Goal: Task Accomplishment & Management: Use online tool/utility

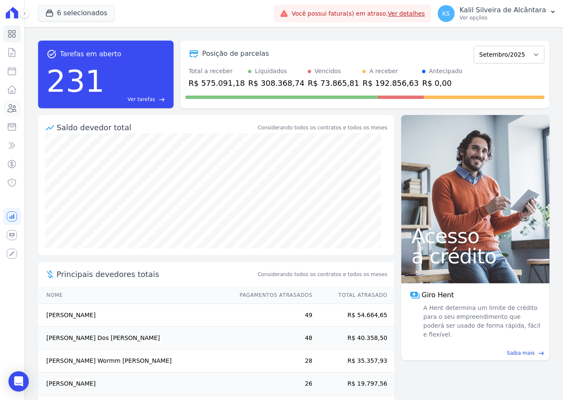
click at [15, 109] on icon at bounding box center [12, 109] width 8 height 8
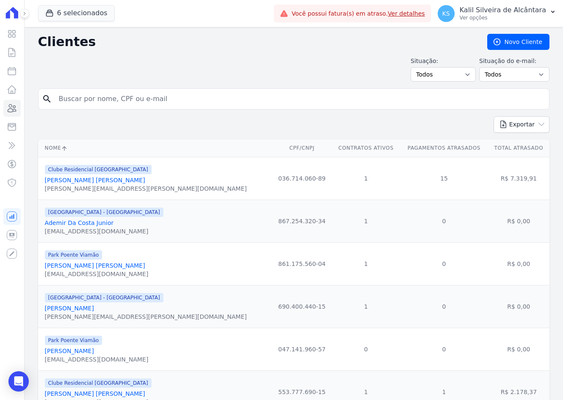
click at [104, 99] on input "search" at bounding box center [300, 99] width 492 height 17
type input "[PERSON_NAME]"
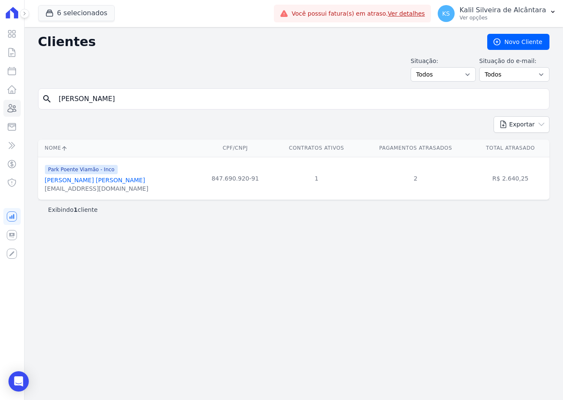
click at [101, 98] on input "[PERSON_NAME]" at bounding box center [300, 99] width 492 height 17
type input "e"
type input "andrielly"
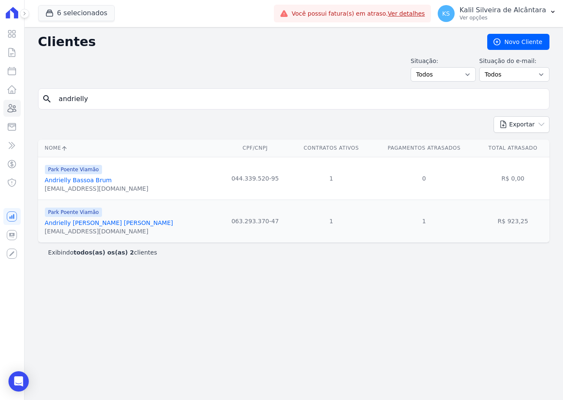
drag, startPoint x: 105, startPoint y: 94, endPoint x: 22, endPoint y: 97, distance: 82.6
click at [22, 97] on div "Visão Geral Contratos [GEOGRAPHIC_DATA] Lotes Clientes Minha Carteira Transferê…" at bounding box center [281, 200] width 563 height 400
type input "[PERSON_NAME] [PERSON_NAME]"
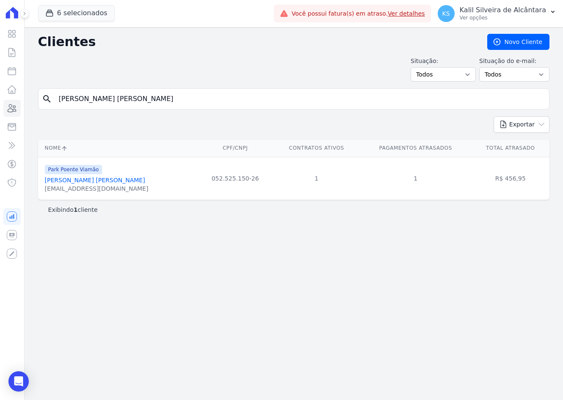
drag, startPoint x: 109, startPoint y: 98, endPoint x: -156, endPoint y: 105, distance: 264.6
click at [0, 105] on html "Visão Geral Contratos [GEOGRAPHIC_DATA] Lotes Clientes Minha Carteira Transferê…" at bounding box center [281, 200] width 563 height 400
type input "[PERSON_NAME]"
click at [92, 180] on link "[PERSON_NAME] [PERSON_NAME]" at bounding box center [95, 180] width 100 height 7
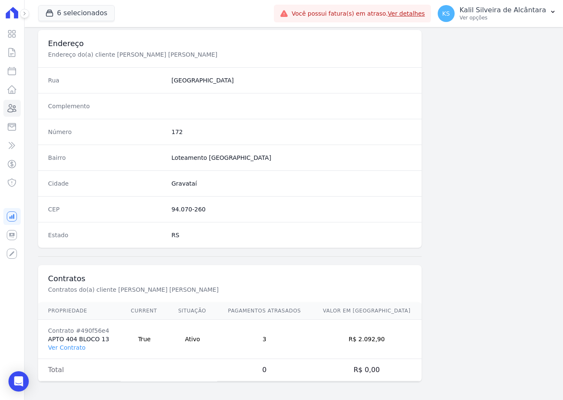
scroll to position [392, 0]
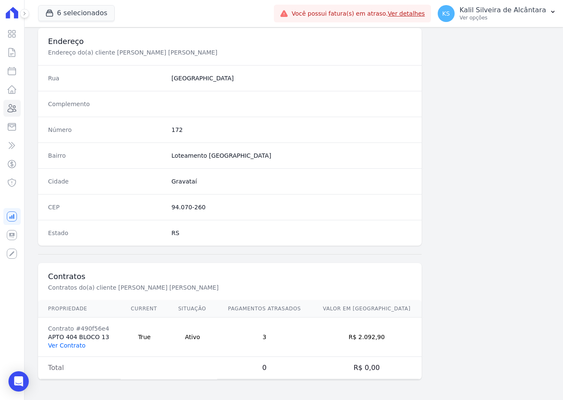
click at [73, 348] on link "Ver Contrato" at bounding box center [66, 345] width 37 height 7
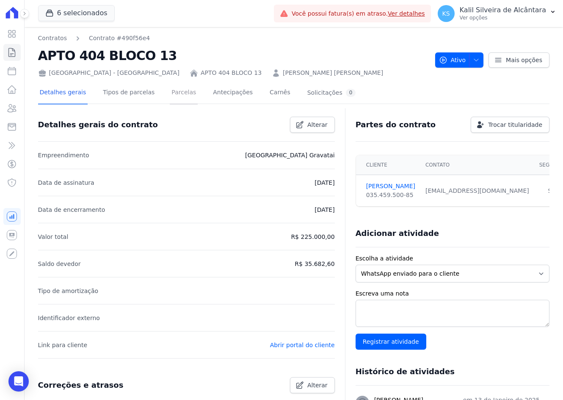
click at [170, 96] on link "Parcelas" at bounding box center [184, 93] width 28 height 22
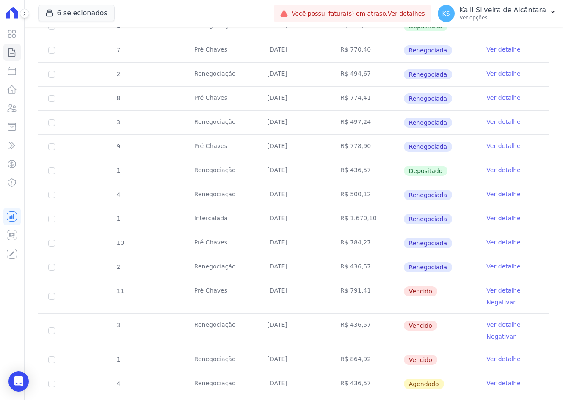
scroll to position [381, 0]
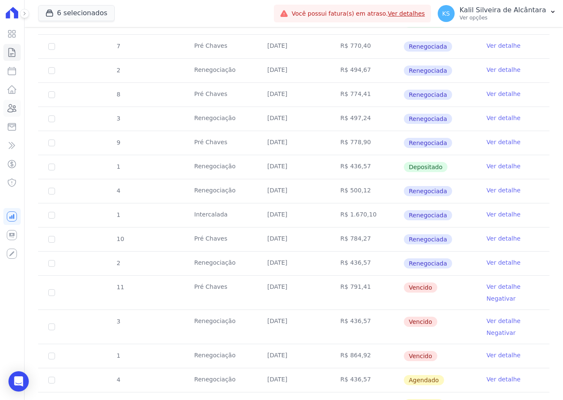
click at [18, 113] on link "Clientes" at bounding box center [11, 108] width 17 height 17
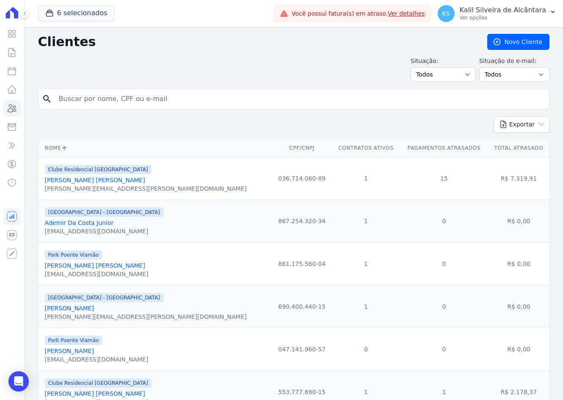
click at [122, 94] on input "search" at bounding box center [300, 99] width 492 height 17
type input "nayara ra]"
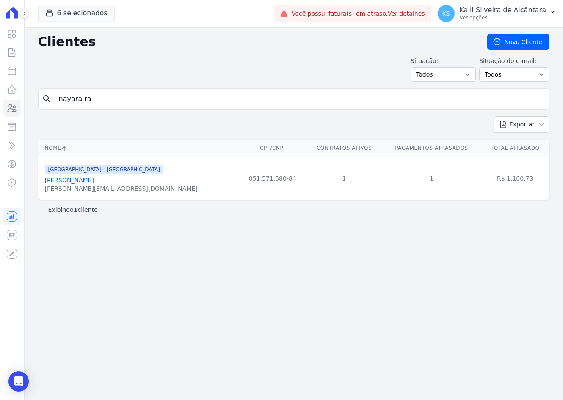
drag, startPoint x: 108, startPoint y: 92, endPoint x: 13, endPoint y: 99, distance: 95.5
click at [13, 99] on div "Visão Geral Contratos [GEOGRAPHIC_DATA] Lotes Clientes Minha Carteira Transferê…" at bounding box center [281, 200] width 563 height 400
type input "ritiel"
drag, startPoint x: 110, startPoint y: 102, endPoint x: -16, endPoint y: 113, distance: 125.7
click at [0, 113] on html "Visão Geral Contratos [GEOGRAPHIC_DATA] Lotes Clientes Minha Carteira Transferê…" at bounding box center [281, 200] width 563 height 400
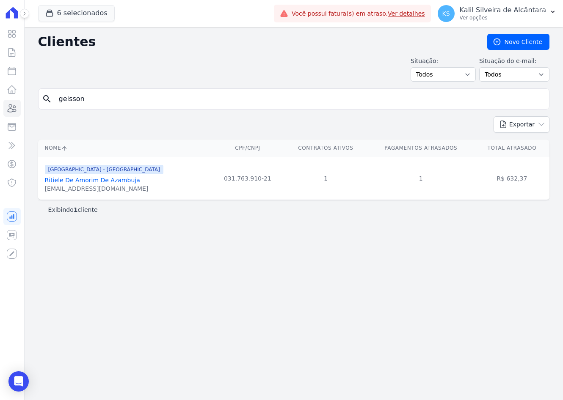
type input "geisson"
drag, startPoint x: 94, startPoint y: 99, endPoint x: 12, endPoint y: 103, distance: 82.2
click at [16, 103] on div "Visão Geral Contratos [GEOGRAPHIC_DATA] Lotes Clientes Minha Carteira Transferê…" at bounding box center [281, 200] width 563 height 400
drag, startPoint x: 103, startPoint y: 101, endPoint x: 132, endPoint y: 108, distance: 30.0
click at [132, 108] on div "search [GEOGRAPHIC_DATA]" at bounding box center [293, 98] width 511 height 21
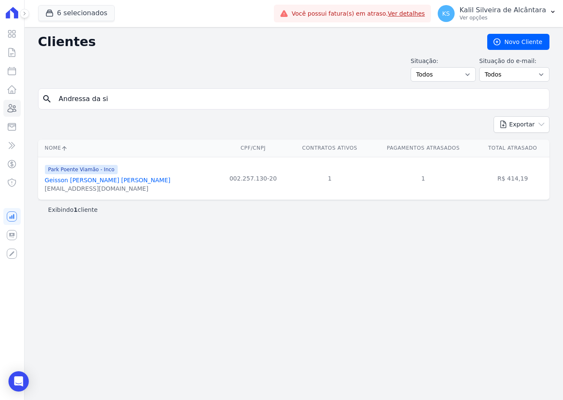
click at [117, 102] on input "Andressa da si" at bounding box center [300, 99] width 492 height 17
type input "Andressa da si"
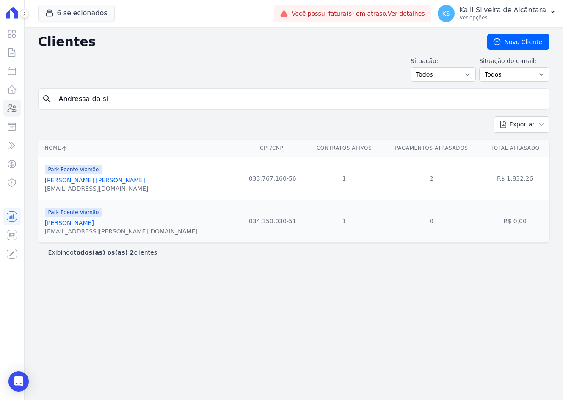
click at [74, 183] on link "[PERSON_NAME] [PERSON_NAME]" at bounding box center [95, 180] width 100 height 7
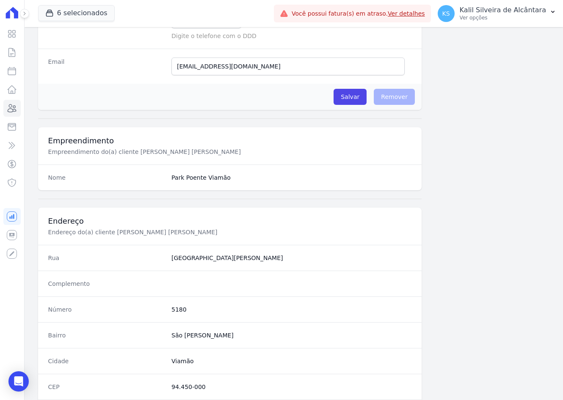
scroll to position [392, 0]
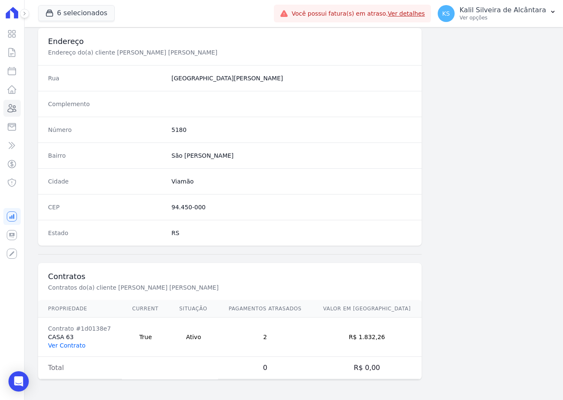
click at [75, 348] on link "Ver Contrato" at bounding box center [66, 345] width 37 height 7
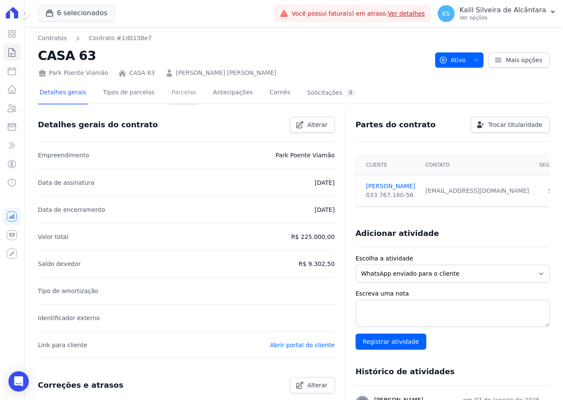
click at [181, 94] on link "Parcelas" at bounding box center [184, 93] width 28 height 22
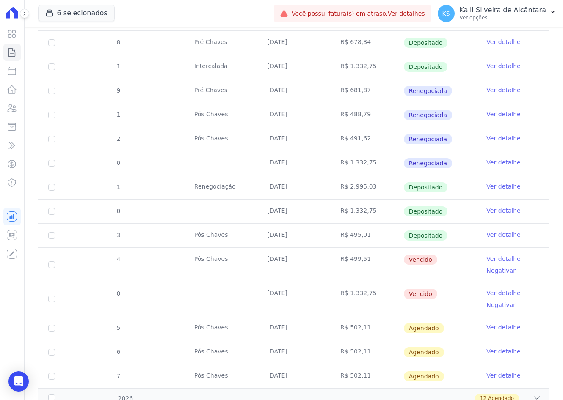
scroll to position [390, 0]
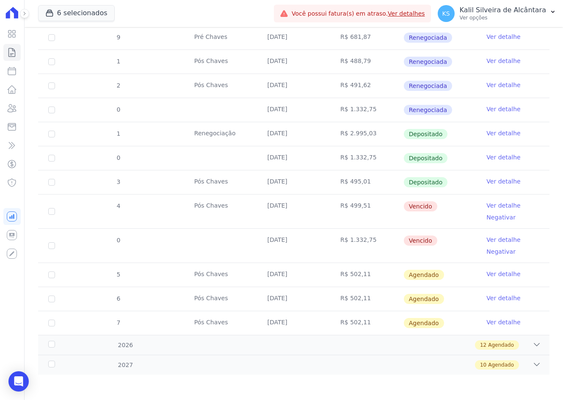
click at [2, 110] on div "Visão Geral Contratos [GEOGRAPHIC_DATA] Lotes Clientes Minha Carteira Transferê…" at bounding box center [12, 200] width 24 height 400
click at [6, 109] on link "Clientes" at bounding box center [11, 108] width 17 height 17
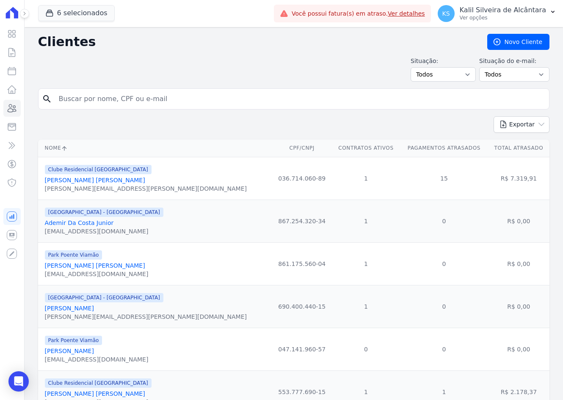
click at [105, 99] on input "search" at bounding box center [300, 99] width 492 height 17
type input "samanta vieir"
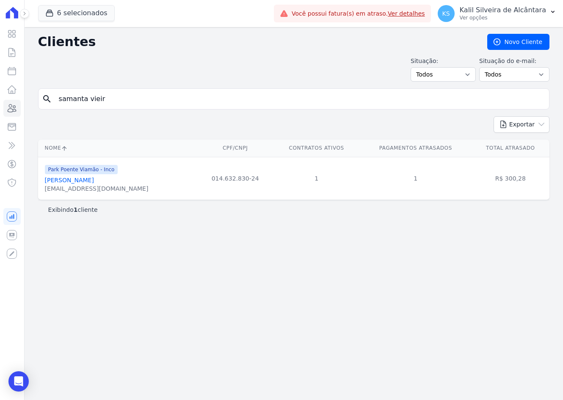
drag, startPoint x: 91, startPoint y: 105, endPoint x: 0, endPoint y: 105, distance: 90.6
click at [27, 105] on div "Clientes [GEOGRAPHIC_DATA] Situação: Todos Adimplentes Inadimplentes Situação d…" at bounding box center [294, 213] width 538 height 373
type input "[PERSON_NAME] da trin"
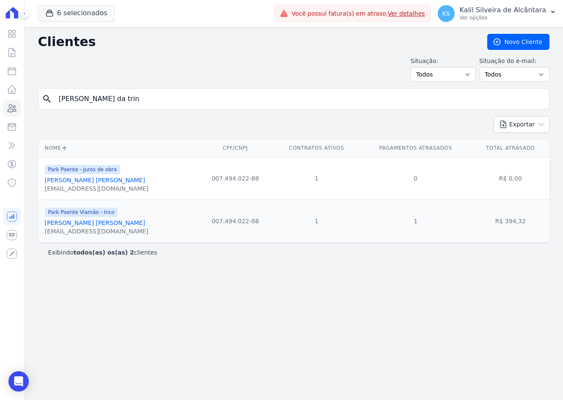
drag, startPoint x: 90, startPoint y: 108, endPoint x: 22, endPoint y: 113, distance: 67.5
click at [52, 113] on form "search [PERSON_NAME] da trin" at bounding box center [293, 102] width 511 height 28
type input "taissa de["
drag, startPoint x: 138, startPoint y: 106, endPoint x: -24, endPoint y: 105, distance: 162.1
click at [0, 105] on html "Visão Geral Contratos [GEOGRAPHIC_DATA] Lotes Clientes Minha Carteira Transferê…" at bounding box center [281, 200] width 563 height 400
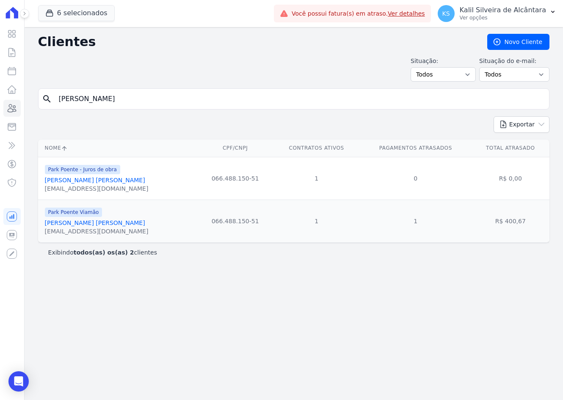
type input "[PERSON_NAME]"
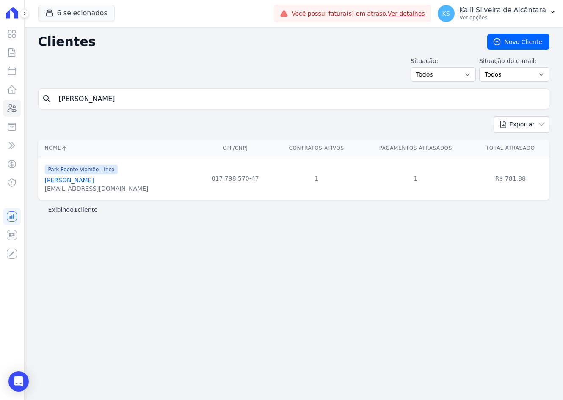
drag, startPoint x: 108, startPoint y: 105, endPoint x: -4, endPoint y: 105, distance: 112.2
click at [0, 105] on html "Visão Geral Contratos [GEOGRAPHIC_DATA] Lotes Clientes Minha Carteira Transferê…" at bounding box center [281, 200] width 563 height 400
type input "[PERSON_NAME]"
drag, startPoint x: 133, startPoint y: 99, endPoint x: 40, endPoint y: 107, distance: 93.5
click at [40, 107] on div "search [PERSON_NAME]" at bounding box center [293, 98] width 511 height 21
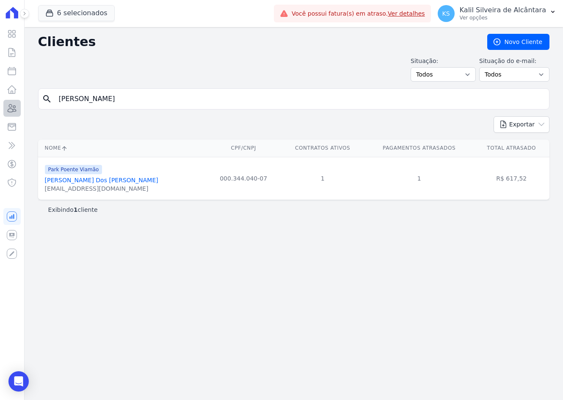
type input "[PERSON_NAME]"
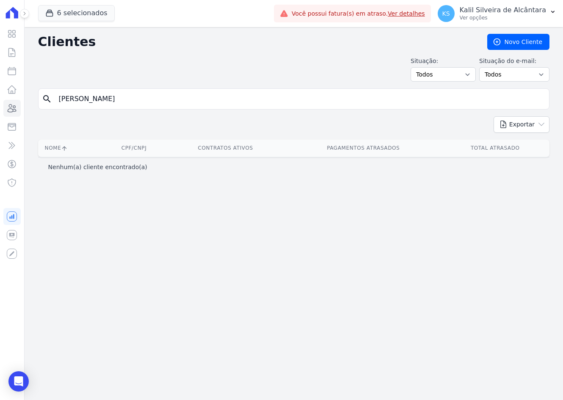
click at [112, 101] on input "[PERSON_NAME]" at bounding box center [300, 99] width 492 height 17
type input "[PERSON_NAME]"
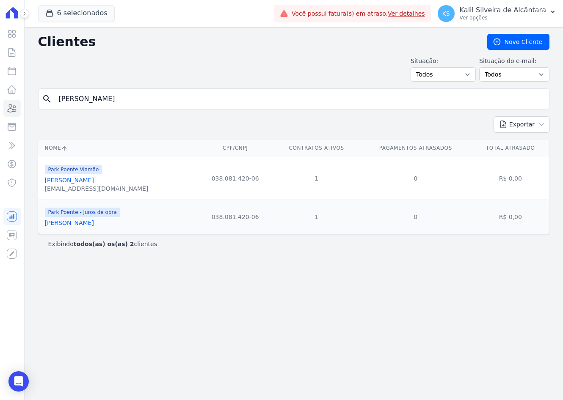
click at [83, 178] on link "[PERSON_NAME]" at bounding box center [69, 180] width 49 height 7
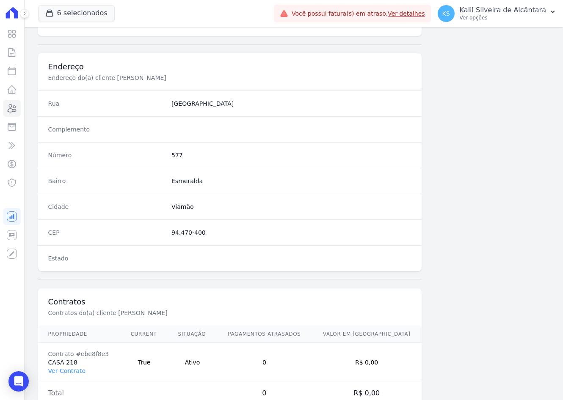
scroll to position [392, 0]
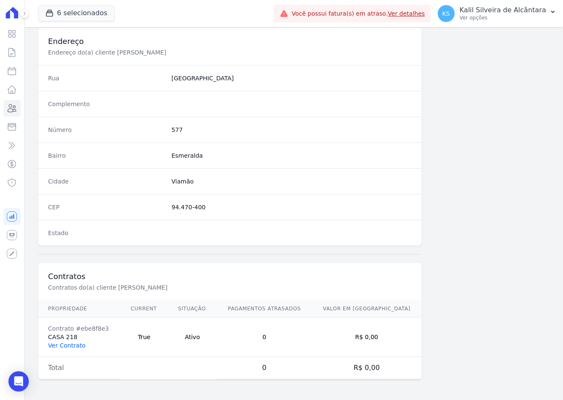
click at [68, 344] on link "Ver Contrato" at bounding box center [66, 345] width 37 height 7
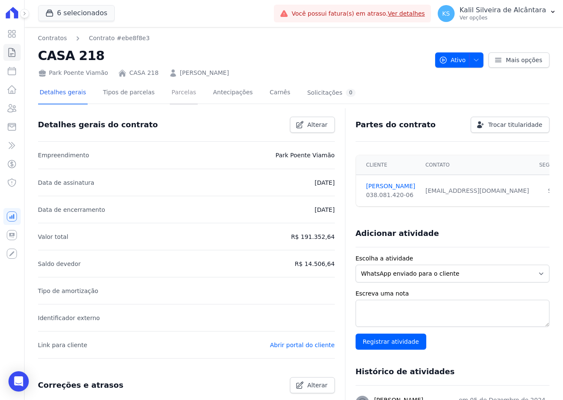
click at [170, 95] on link "Parcelas" at bounding box center [184, 93] width 28 height 22
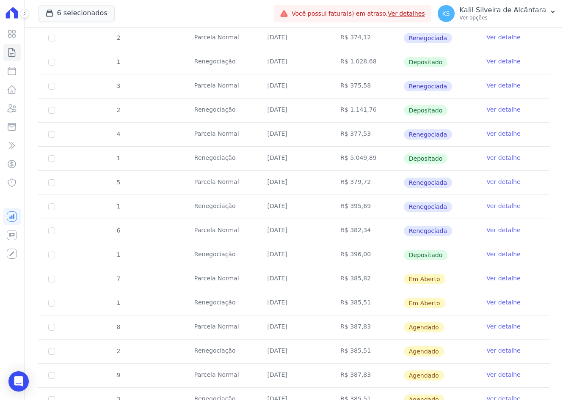
scroll to position [423, 0]
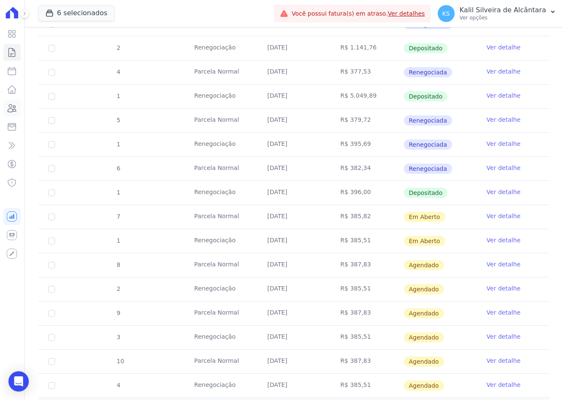
click at [10, 109] on icon at bounding box center [12, 109] width 8 height 8
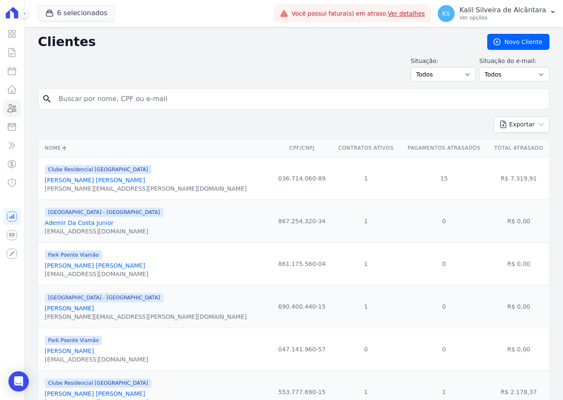
click at [90, 93] on input "search" at bounding box center [300, 99] width 492 height 17
type input "[PERSON_NAME]"
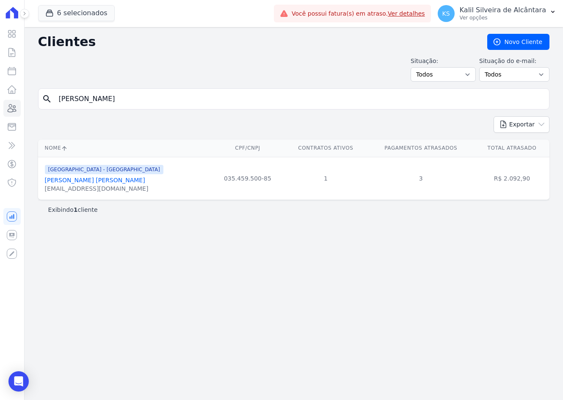
click at [35, 117] on div "Clientes [GEOGRAPHIC_DATA] Situação: Todos Adimplentes Inadimplentes Situação d…" at bounding box center [294, 213] width 538 height 373
type input "[PERSON_NAME]"
drag, startPoint x: 107, startPoint y: 100, endPoint x: 69, endPoint y: 100, distance: 38.1
click at [77, 100] on input "[PERSON_NAME]" at bounding box center [300, 99] width 492 height 17
type input "a"
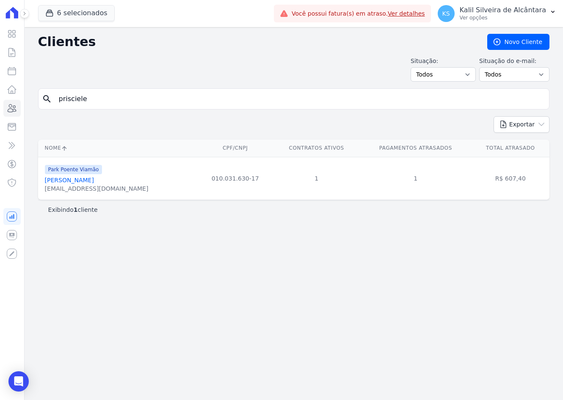
type input "prisciele"
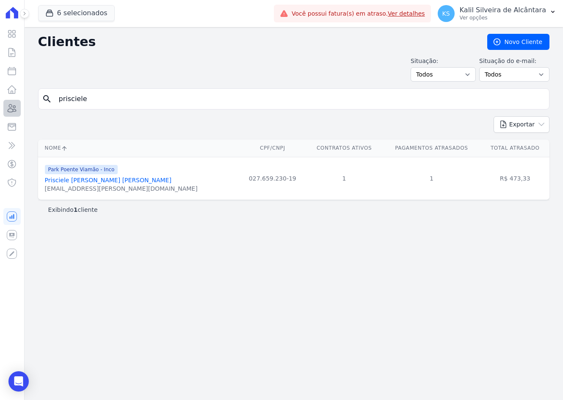
drag, startPoint x: 93, startPoint y: 102, endPoint x: 5, endPoint y: 107, distance: 88.2
click at [51, 107] on div "search prisciele" at bounding box center [293, 98] width 511 height 21
type input "[PERSON_NAME]"
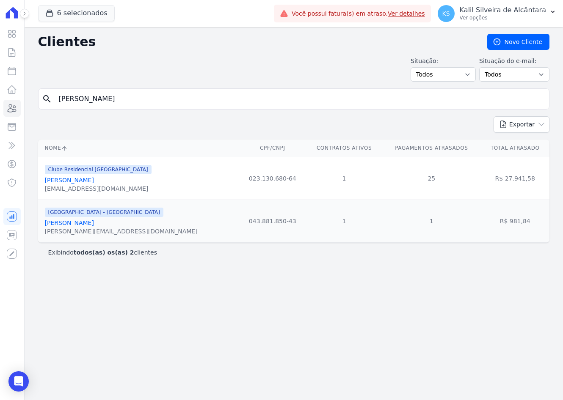
drag, startPoint x: 129, startPoint y: 112, endPoint x: 55, endPoint y: 113, distance: 74.1
click at [55, 113] on form "search [GEOGRAPHIC_DATA]" at bounding box center [293, 102] width 511 height 28
drag, startPoint x: 143, startPoint y: 94, endPoint x: -14, endPoint y: 105, distance: 157.4
click at [0, 105] on html "Visão Geral Contratos [GEOGRAPHIC_DATA] Lotes Clientes Minha Carteira Transferê…" at bounding box center [281, 200] width 563 height 400
type input "andreia"
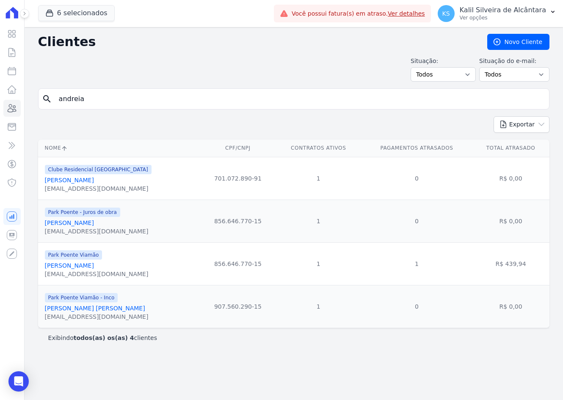
drag, startPoint x: 107, startPoint y: 89, endPoint x: -48, endPoint y: 101, distance: 155.4
click at [0, 101] on html "Visão Geral Contratos [GEOGRAPHIC_DATA] Lotes Clientes Minha Carteira Transferê…" at bounding box center [281, 200] width 563 height 400
drag, startPoint x: 102, startPoint y: 99, endPoint x: 3, endPoint y: 109, distance: 99.5
click at [19, 109] on div "Visão Geral Contratos [GEOGRAPHIC_DATA] Lotes Clientes Minha Carteira Transferê…" at bounding box center [281, 200] width 563 height 400
type input "[PERSON_NAME]"
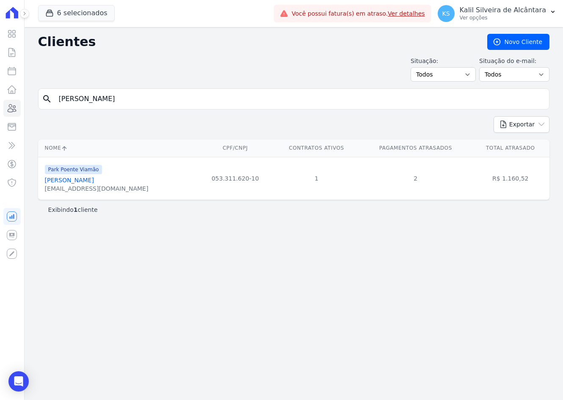
drag, startPoint x: 128, startPoint y: 99, endPoint x: 10, endPoint y: 99, distance: 118.1
click at [28, 99] on div "Clientes [GEOGRAPHIC_DATA] Situação: Todos Adimplentes Inadimplentes Situação d…" at bounding box center [294, 213] width 538 height 373
type input "[DEMOGRAPHIC_DATA][PERSON_NAME] per"
click at [0, 94] on html "Visão Geral Contratos [GEOGRAPHIC_DATA] Lotes Clientes Minha Carteira Transferê…" at bounding box center [281, 200] width 563 height 400
type input "[PERSON_NAME]"
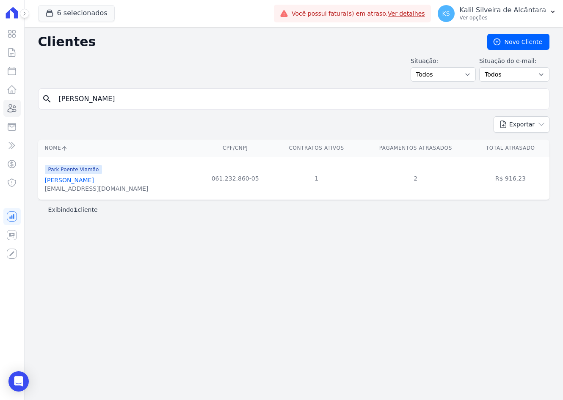
drag, startPoint x: 132, startPoint y: 102, endPoint x: -47, endPoint y: 101, distance: 179.9
click at [0, 101] on html "Visão Geral Contratos [GEOGRAPHIC_DATA] Lotes Clientes Minha Carteira Transferê…" at bounding box center [281, 200] width 563 height 400
click at [97, 114] on form "search [PERSON_NAME]" at bounding box center [293, 102] width 511 height 28
drag, startPoint x: 97, startPoint y: 91, endPoint x: -52, endPoint y: 101, distance: 149.3
click at [0, 101] on html "Visão Geral Contratos [GEOGRAPHIC_DATA] Lotes Clientes Minha Carteira Transferê…" at bounding box center [281, 200] width 563 height 400
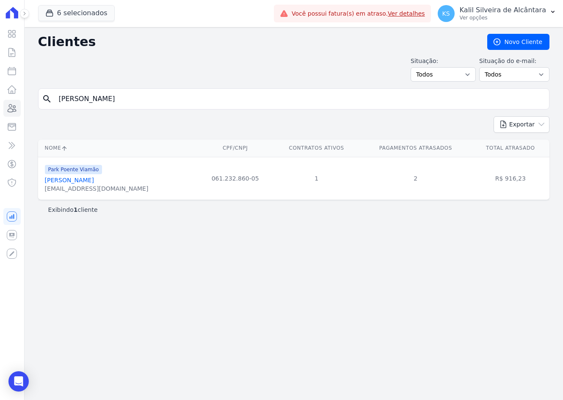
type input "[PERSON_NAME]"
drag, startPoint x: 135, startPoint y: 94, endPoint x: -36, endPoint y: 93, distance: 171.0
click at [0, 93] on html "Visão Geral Contratos [GEOGRAPHIC_DATA] Lotes Clientes Minha Carteira Transferê…" at bounding box center [281, 200] width 563 height 400
type input "[MEDICAL_DATA][PERSON_NAME]"
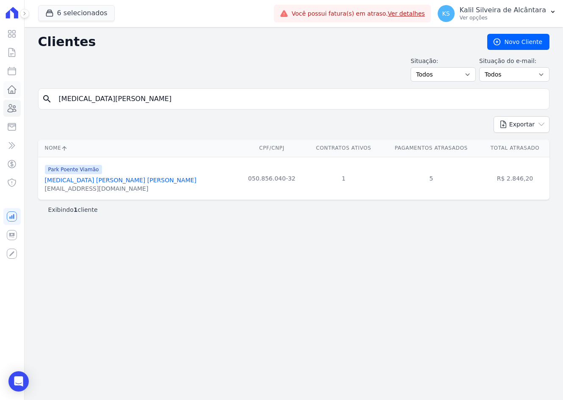
drag, startPoint x: 99, startPoint y: 98, endPoint x: 14, endPoint y: 98, distance: 85.1
click at [14, 98] on div "Visão Geral Contratos [GEOGRAPHIC_DATA] Lotes Clientes Minha Carteira Transferê…" at bounding box center [281, 200] width 563 height 400
type input "thiago alb"
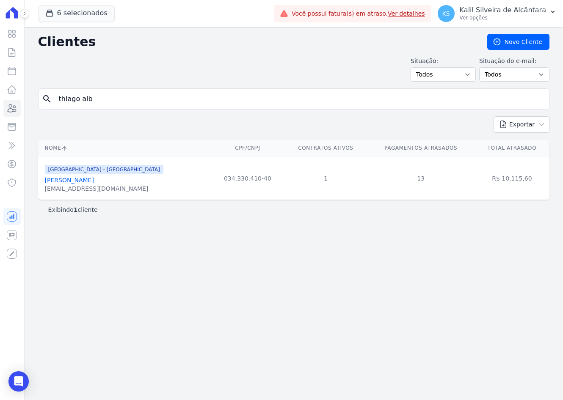
drag, startPoint x: 108, startPoint y: 103, endPoint x: -21, endPoint y: 103, distance: 128.7
click at [0, 103] on html "Visão Geral Contratos [GEOGRAPHIC_DATA] Lotes Clientes Minha Carteira Transferê…" at bounding box center [281, 200] width 563 height 400
type input "rochelly"
drag, startPoint x: 96, startPoint y: 95, endPoint x: -17, endPoint y: 108, distance: 113.3
click at [0, 108] on html "Visão Geral Contratos [GEOGRAPHIC_DATA] Lotes Clientes Minha Carteira Transferê…" at bounding box center [281, 200] width 563 height 400
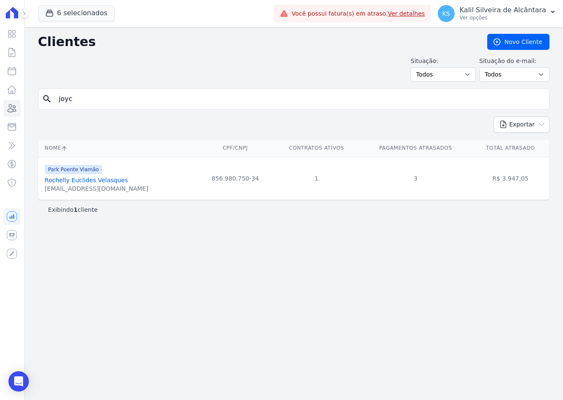
type input "joyc"
click at [94, 183] on link "[PERSON_NAME]" at bounding box center [69, 180] width 49 height 7
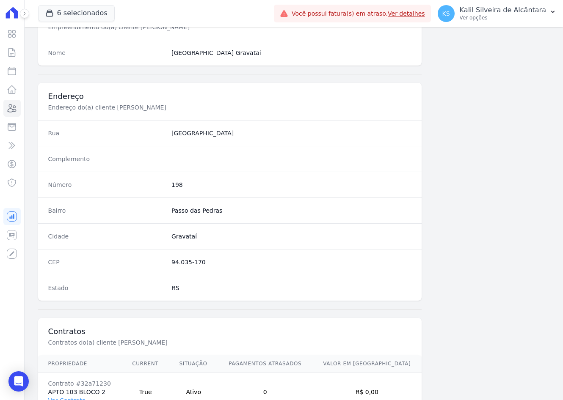
scroll to position [392, 0]
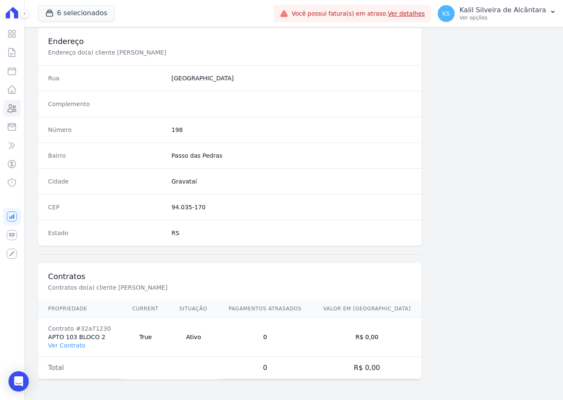
click at [79, 341] on td "Contrato #32a71230 APTO 103 BLOCO 2 Ver Contrato" at bounding box center [80, 337] width 84 height 39
click at [75, 346] on link "Ver Contrato" at bounding box center [66, 345] width 37 height 7
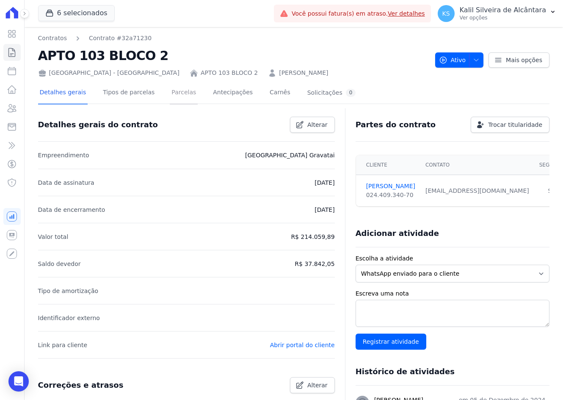
click at [172, 100] on link "Parcelas" at bounding box center [184, 93] width 28 height 22
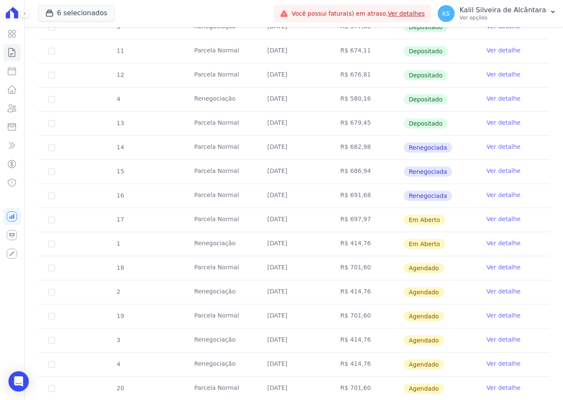
scroll to position [296, 0]
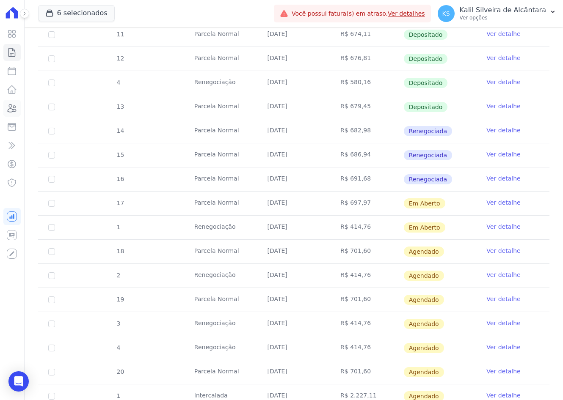
click at [14, 106] on icon at bounding box center [12, 109] width 8 height 8
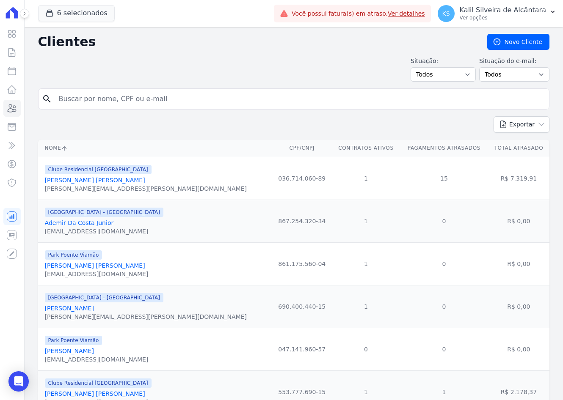
drag, startPoint x: 135, startPoint y: 99, endPoint x: 123, endPoint y: 97, distance: 11.9
click at [135, 99] on input "search" at bounding box center [300, 99] width 492 height 17
paste input "[PERSON_NAME]"
click at [97, 104] on input "[PERSON_NAME]" at bounding box center [300, 99] width 492 height 17
type input "[PERSON_NAME] sim"
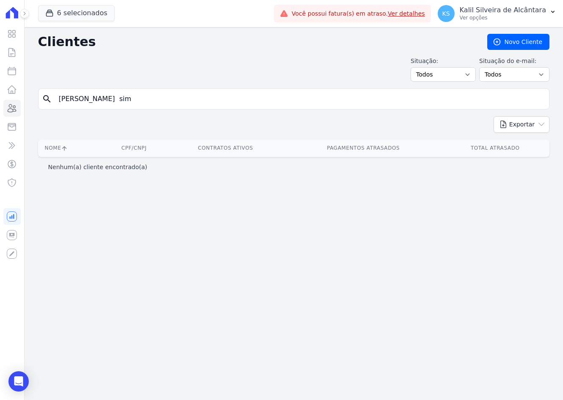
click at [113, 104] on input "[PERSON_NAME] sim" at bounding box center [300, 99] width 492 height 17
type input "[PERSON_NAME]"
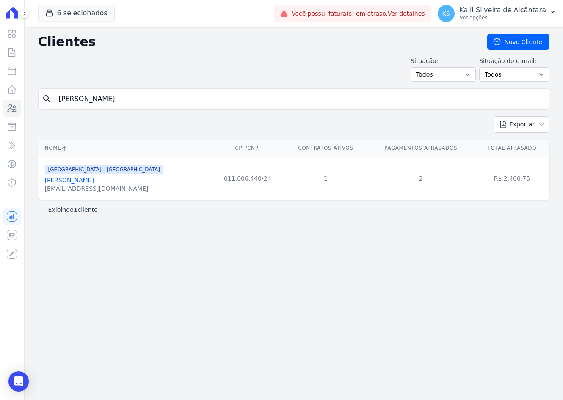
click at [94, 183] on link "[PERSON_NAME]" at bounding box center [69, 180] width 49 height 7
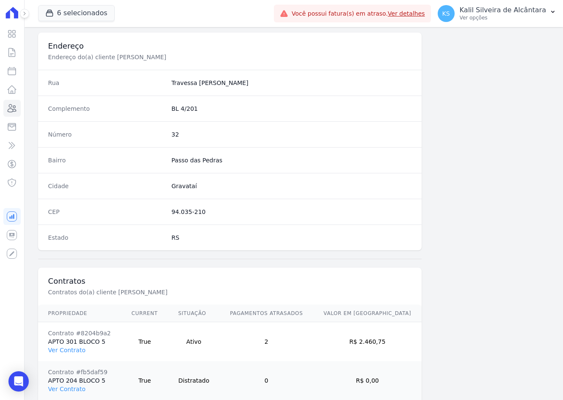
scroll to position [430, 0]
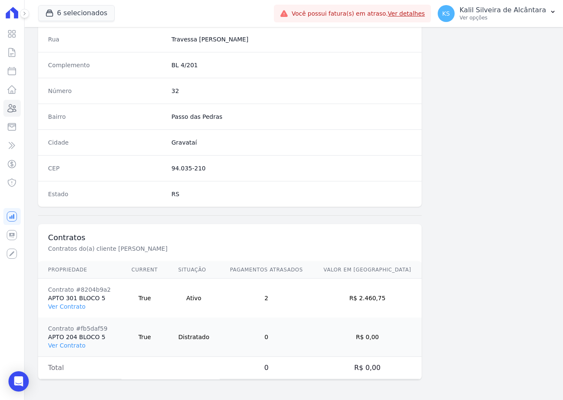
click at [77, 311] on td "Contrato #8204b9a2 APTO 301 BLOCO 5 Ver Contrato" at bounding box center [79, 298] width 83 height 39
click at [76, 310] on link "Ver Contrato" at bounding box center [66, 306] width 37 height 7
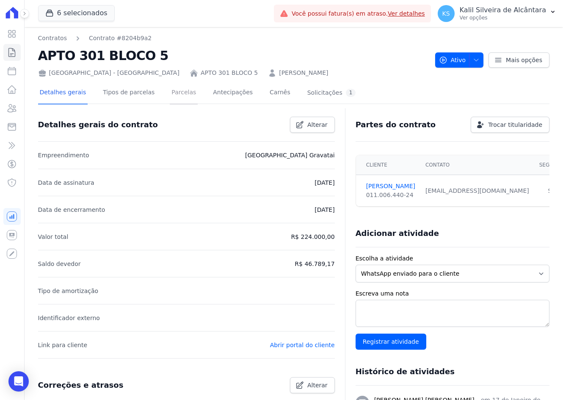
click at [170, 95] on link "Parcelas" at bounding box center [184, 93] width 28 height 22
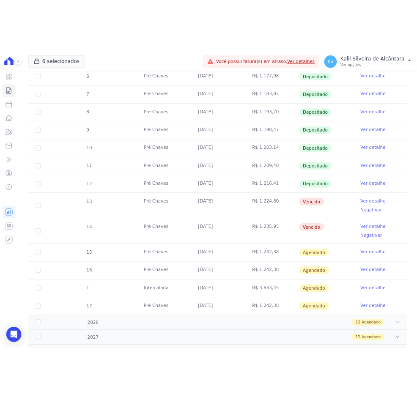
scroll to position [212, 0]
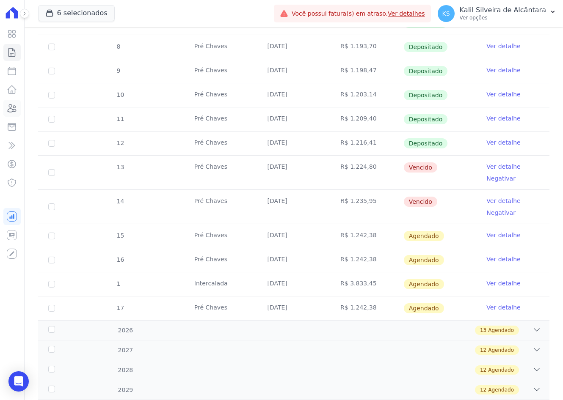
click at [9, 106] on icon at bounding box center [12, 109] width 8 height 8
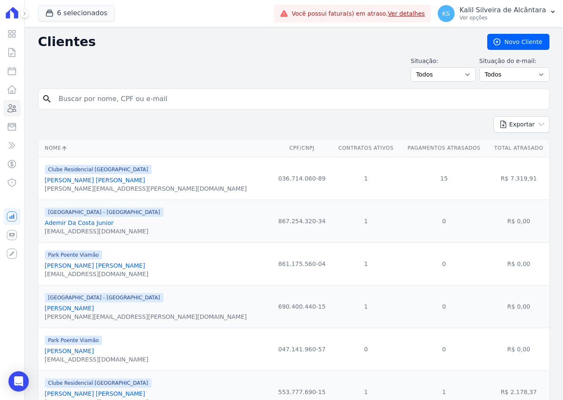
click at [119, 107] on input "search" at bounding box center [300, 99] width 492 height 17
click at [85, 101] on input "search" at bounding box center [300, 99] width 492 height 17
type input "[PERSON_NAME]"
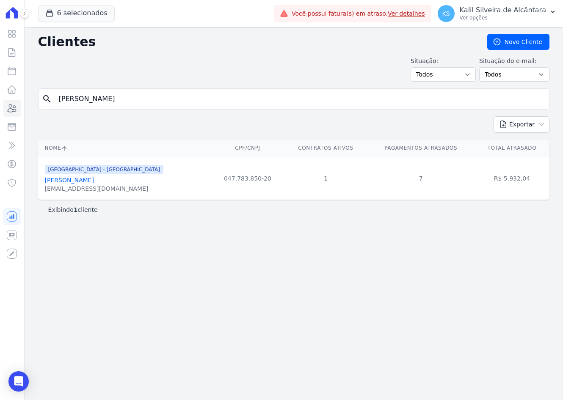
drag, startPoint x: 121, startPoint y: 97, endPoint x: 23, endPoint y: 110, distance: 99.1
click at [25, 110] on div "Clientes [GEOGRAPHIC_DATA] Situação: Todos Adimplentes Inadimplentes Situação d…" at bounding box center [294, 213] width 538 height 373
click at [123, 103] on input "[PERSON_NAME]" at bounding box center [300, 99] width 492 height 17
drag, startPoint x: 122, startPoint y: 102, endPoint x: 52, endPoint y: 103, distance: 69.8
click at [69, 102] on input "[PERSON_NAME]" at bounding box center [300, 99] width 492 height 17
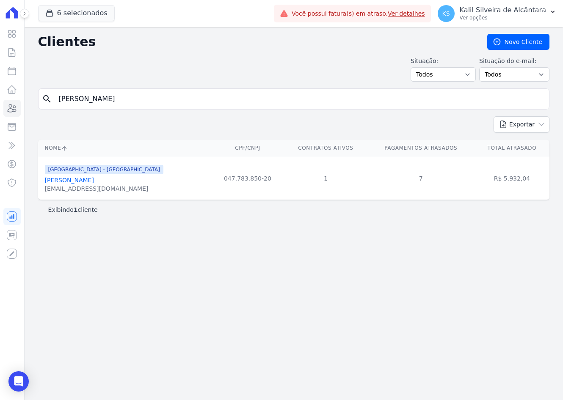
paste input "[PERSON_NAME]"
drag, startPoint x: 190, startPoint y: 103, endPoint x: -17, endPoint y: 106, distance: 207.4
click at [0, 106] on html "Visão Geral Contratos [GEOGRAPHIC_DATA] Lotes Clientes Minha Carteira Transferê…" at bounding box center [281, 200] width 563 height 400
paste input "search"
type input "[PERSON_NAME]"
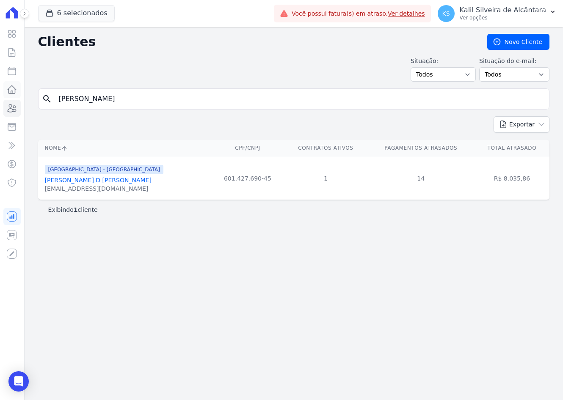
drag, startPoint x: 127, startPoint y: 97, endPoint x: 10, endPoint y: 95, distance: 116.4
click at [46, 97] on div "search [PERSON_NAME]" at bounding box center [293, 98] width 511 height 21
click at [177, 106] on input "search" at bounding box center [300, 99] width 492 height 17
paste input "[PERSON_NAME]"
type input "[PERSON_NAME]"
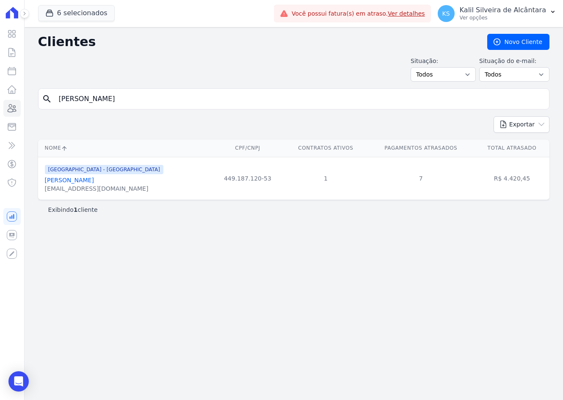
drag, startPoint x: 138, startPoint y: 97, endPoint x: -92, endPoint y: 103, distance: 229.9
click at [0, 103] on html "Visão Geral Contratos [GEOGRAPHIC_DATA] Lotes Clientes Minha Carteira Transferê…" at bounding box center [281, 200] width 563 height 400
paste input "[PERSON_NAME]"
type input "[PERSON_NAME]"
drag, startPoint x: 119, startPoint y: 102, endPoint x: 17, endPoint y: 102, distance: 101.6
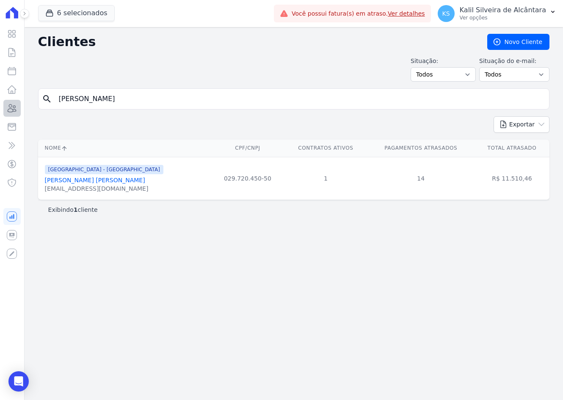
click at [25, 100] on div "Clientes [GEOGRAPHIC_DATA] Situação: Todos Adimplentes Inadimplentes Situação d…" at bounding box center [294, 213] width 538 height 373
paste input "[PERSON_NAME]"
type input "[PERSON_NAME]"
drag, startPoint x: 144, startPoint y: 102, endPoint x: -50, endPoint y: 97, distance: 194.3
click at [0, 97] on html "Visão Geral Contratos [GEOGRAPHIC_DATA] Lotes Clientes Minha Carteira Transferê…" at bounding box center [281, 200] width 563 height 400
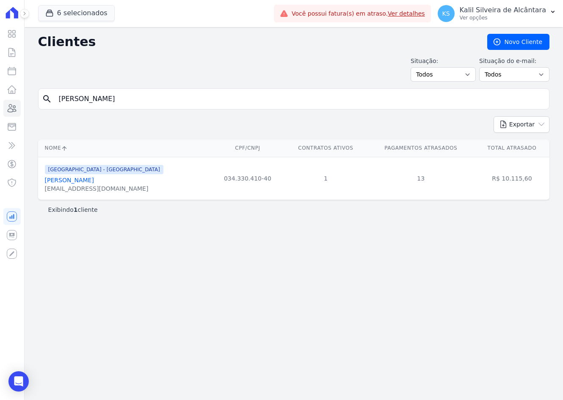
paste input "[PERSON_NAME]"
type input "[PERSON_NAME]"
drag, startPoint x: 166, startPoint y: 96, endPoint x: -83, endPoint y: 122, distance: 249.9
click at [0, 122] on html "Visão Geral Contratos [GEOGRAPHIC_DATA] Lotes Clientes Minha Carteira Transferê…" at bounding box center [281, 200] width 563 height 400
paste input "[PERSON_NAME]"
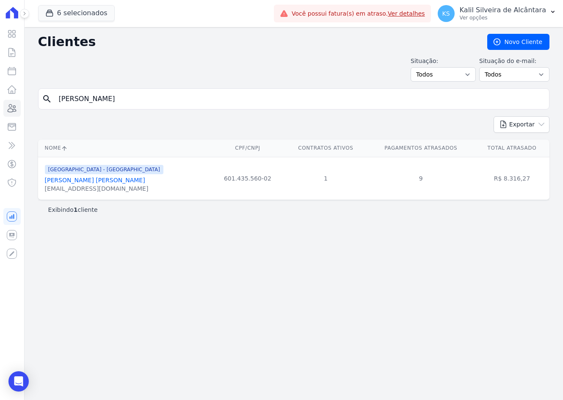
type input "[PERSON_NAME]]"
drag, startPoint x: 121, startPoint y: 99, endPoint x: 31, endPoint y: 104, distance: 90.3
click at [32, 104] on div "Clientes [GEOGRAPHIC_DATA] Situação: Todos Adimplentes Inadimplentes Situação d…" at bounding box center [294, 213] width 538 height 373
paste input "[PERSON_NAME] [PERSON_NAME]"
type input "[PERSON_NAME] [PERSON_NAME]"
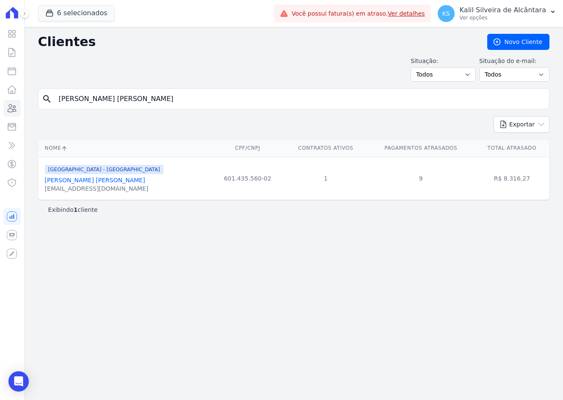
drag, startPoint x: 167, startPoint y: 107, endPoint x: -26, endPoint y: 83, distance: 194.1
click at [0, 83] on html "Visão Geral Contratos [GEOGRAPHIC_DATA] Lotes Clientes Minha Carteira Transferê…" at bounding box center [281, 200] width 563 height 400
paste input "[PERSON_NAME] [PERSON_NAME]"
type input "[PERSON_NAME] [PERSON_NAME]"
drag, startPoint x: 152, startPoint y: 92, endPoint x: -12, endPoint y: 102, distance: 164.1
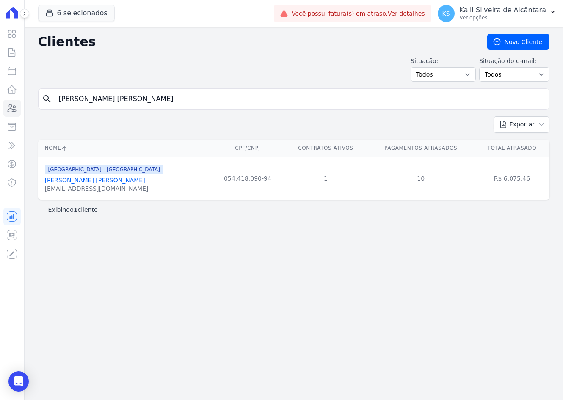
click at [0, 102] on html "Visão Geral Contratos [GEOGRAPHIC_DATA] Lotes Clientes Minha Carteira Transferê…" at bounding box center [281, 200] width 563 height 400
paste input "[PERSON_NAME] [PERSON_NAME]"
type input "[PERSON_NAME] [PERSON_NAME]"
drag, startPoint x: 72, startPoint y: 102, endPoint x: -61, endPoint y: 110, distance: 133.2
click at [0, 110] on html "Visão Geral Contratos [GEOGRAPHIC_DATA] Lotes Clientes Minha Carteira Transferê…" at bounding box center [281, 200] width 563 height 400
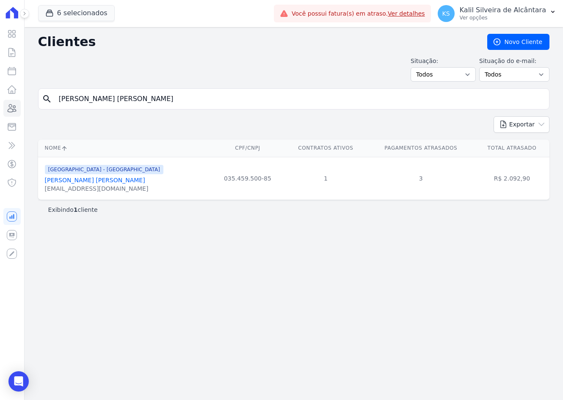
paste input "[PERSON_NAME]"
type input "[PERSON_NAME]"
drag, startPoint x: 152, startPoint y: 97, endPoint x: 33, endPoint y: 99, distance: 118.9
click at [33, 99] on div "Clientes [GEOGRAPHIC_DATA] Situação: Todos Adimplentes Inadimplentes Situação d…" at bounding box center [294, 213] width 538 height 373
paste input "[DEMOGRAPHIC_DATA][PERSON_NAME] ARROXELLAS"
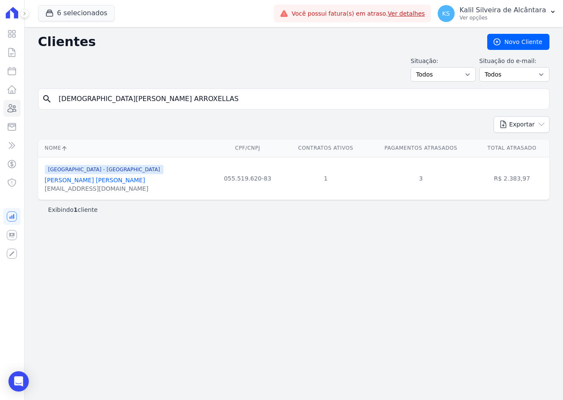
type input "[DEMOGRAPHIC_DATA][PERSON_NAME] ARROXELLAS"
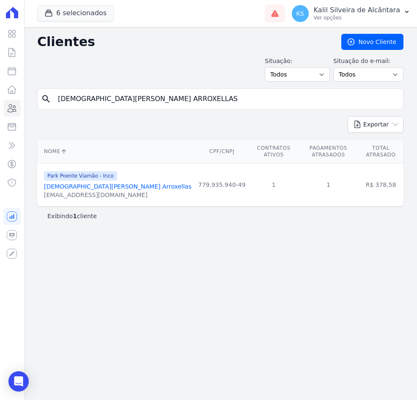
drag, startPoint x: 110, startPoint y: 107, endPoint x: 83, endPoint y: 105, distance: 27.2
click at [83, 105] on input "[DEMOGRAPHIC_DATA][PERSON_NAME] ARROXELLAS" at bounding box center [226, 99] width 347 height 17
click at [235, 93] on input "[DEMOGRAPHIC_DATA][PERSON_NAME] ARROXELLAS" at bounding box center [226, 99] width 347 height 17
drag, startPoint x: 212, startPoint y: 98, endPoint x: -36, endPoint y: 108, distance: 247.4
click at [0, 108] on html "Visão Geral Contratos [GEOGRAPHIC_DATA] Lotes Clientes Minha Carteira Transferê…" at bounding box center [208, 200] width 417 height 400
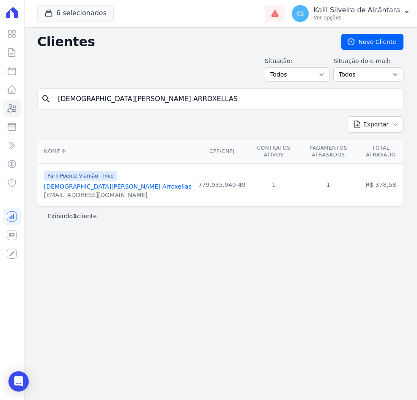
paste input "[PERSON_NAME]"
type input "[PERSON_NAME]"
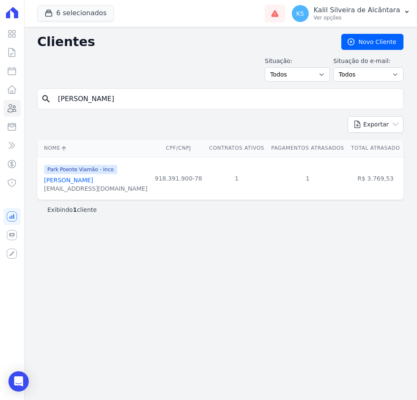
drag, startPoint x: 147, startPoint y: 105, endPoint x: 0, endPoint y: 103, distance: 147.3
click at [0, 103] on div "Visão Geral Contratos [GEOGRAPHIC_DATA] Lotes Clientes Minha Carteira Transferê…" at bounding box center [208, 200] width 417 height 400
paste input "[PERSON_NAME] [PERSON_NAME] [PERSON_NAME]"
type input "[PERSON_NAME] [PERSON_NAME] [PERSON_NAME]"
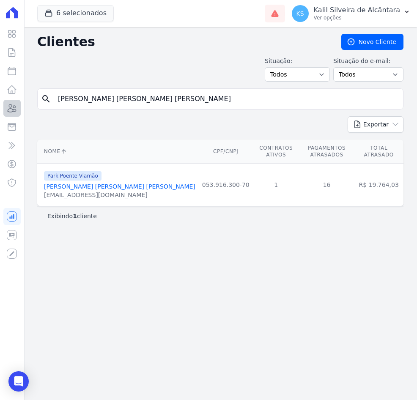
drag, startPoint x: 207, startPoint y: 88, endPoint x: 13, endPoint y: 106, distance: 194.3
click at [16, 105] on div "Visão Geral Contratos [GEOGRAPHIC_DATA] Lotes Clientes Minha Carteira Transferê…" at bounding box center [208, 200] width 417 height 400
paste input "[PERSON_NAME] [PERSON_NAME]"
type input "[PERSON_NAME] [PERSON_NAME]"
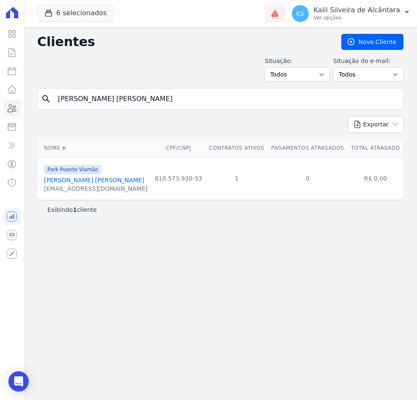
click at [108, 179] on link "[PERSON_NAME] [PERSON_NAME]" at bounding box center [94, 180] width 100 height 7
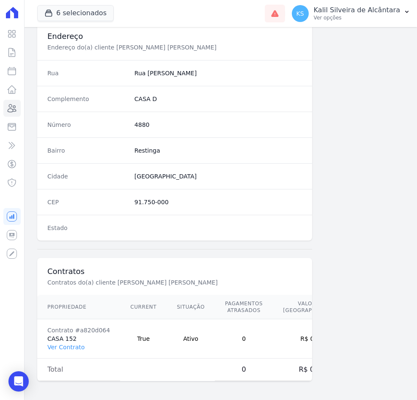
scroll to position [405, 0]
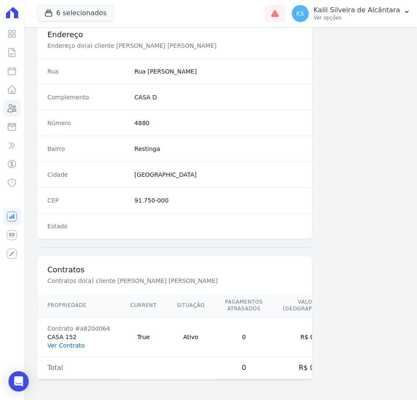
click at [59, 348] on link "Ver Contrato" at bounding box center [65, 345] width 37 height 7
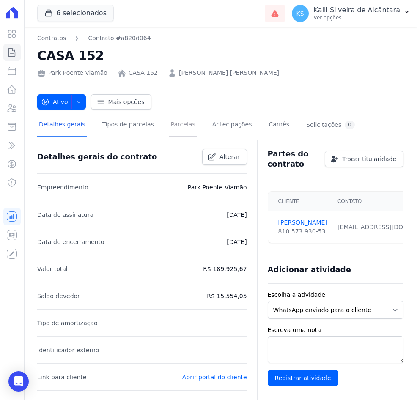
click at [169, 119] on link "Parcelas" at bounding box center [183, 125] width 28 height 22
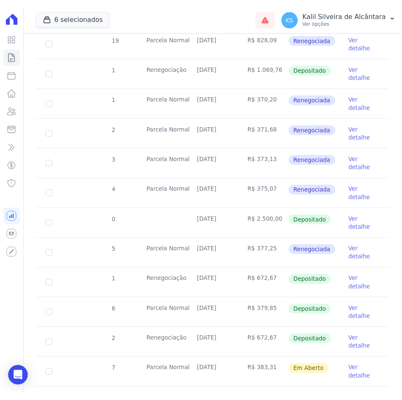
scroll to position [381, 0]
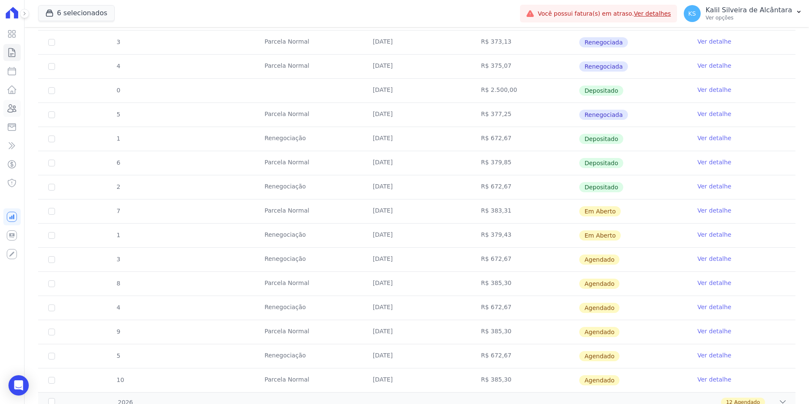
click at [11, 111] on icon at bounding box center [12, 108] width 10 height 10
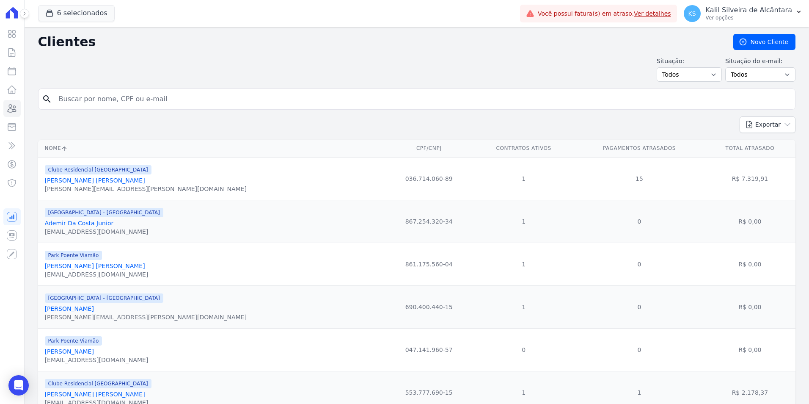
click at [148, 100] on input "search" at bounding box center [423, 99] width 738 height 17
type input "[PERSON_NAME]"
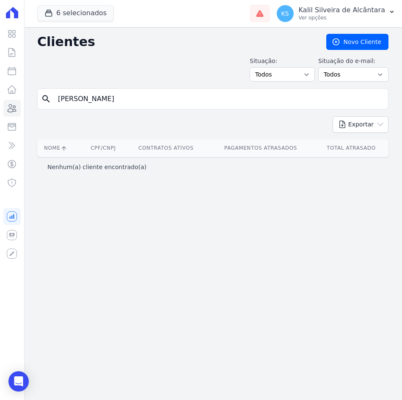
drag, startPoint x: 115, startPoint y: 99, endPoint x: -39, endPoint y: 130, distance: 157.6
click at [0, 130] on html "Visão Geral Contratos [GEOGRAPHIC_DATA] Lotes Clientes Minha Carteira Transferê…" at bounding box center [201, 200] width 402 height 400
paste input "[PERSON_NAME] [PERSON_NAME] E [PERSON_NAME]"
type input "[PERSON_NAME] [PERSON_NAME] E [PERSON_NAME]"
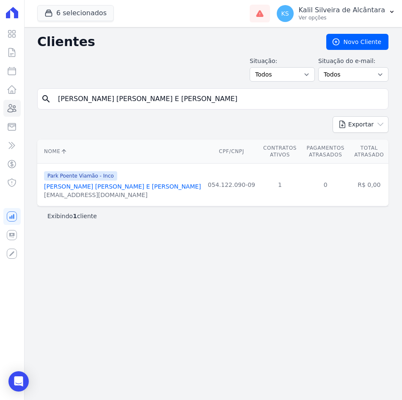
click at [84, 184] on link "[PERSON_NAME] [PERSON_NAME] E [PERSON_NAME]" at bounding box center [122, 186] width 157 height 7
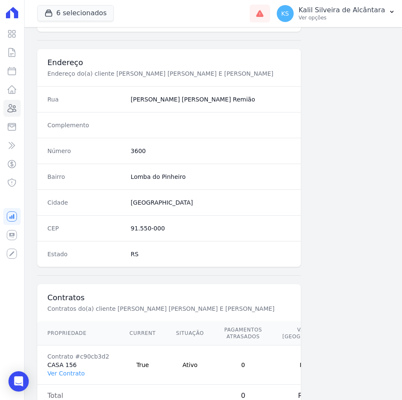
scroll to position [411, 0]
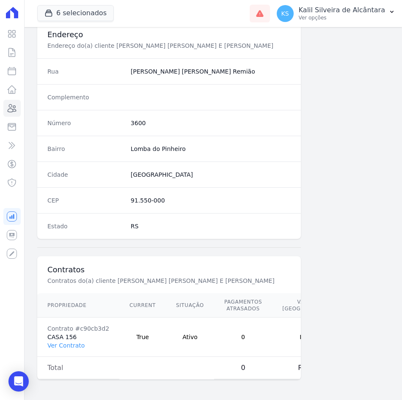
click at [69, 345] on td "Contrato #c90cb3d2 CASA 156 Ver Contrato" at bounding box center [78, 337] width 82 height 39
click at [74, 343] on link "Ver Contrato" at bounding box center [65, 345] width 37 height 7
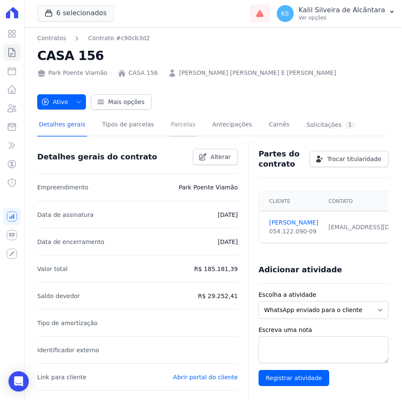
click at [169, 124] on link "Parcelas" at bounding box center [183, 125] width 28 height 22
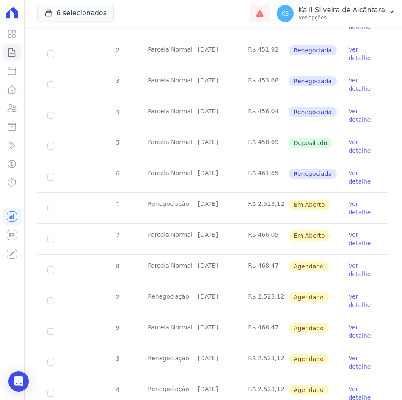
scroll to position [466, 0]
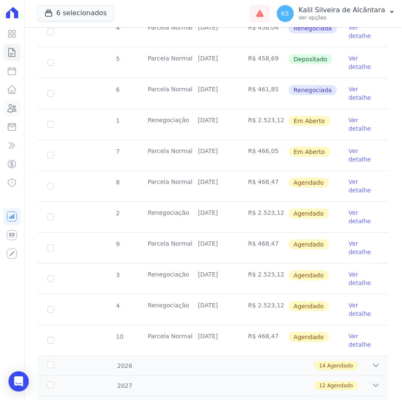
click at [18, 108] on link "Clientes" at bounding box center [11, 108] width 17 height 17
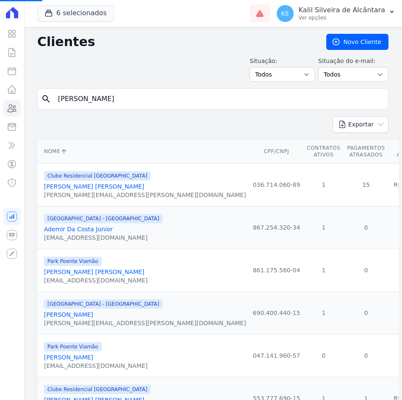
drag, startPoint x: 117, startPoint y: 101, endPoint x: -34, endPoint y: 116, distance: 152.3
click at [0, 116] on html "Visão Geral Contratos [GEOGRAPHIC_DATA] Lotes Clientes Minha Carteira Transferê…" at bounding box center [201, 200] width 402 height 400
paste input "[PERSON_NAME]"
type input "[PERSON_NAME]"
click at [93, 103] on input "search" at bounding box center [219, 99] width 332 height 17
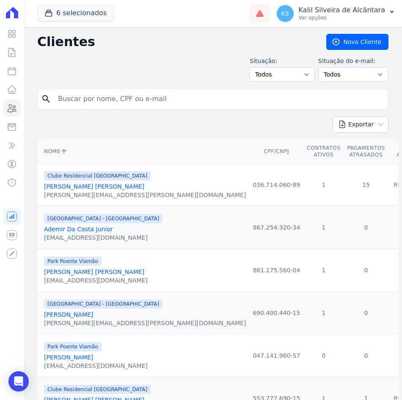
paste input "[PERSON_NAME]"
type input "[PERSON_NAME]"
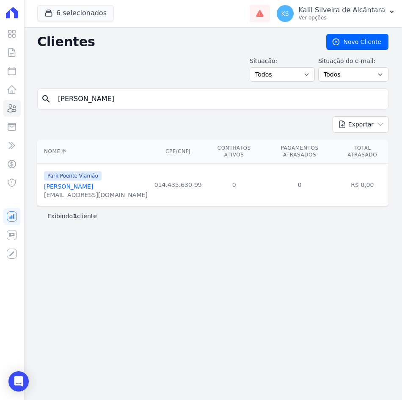
click at [86, 183] on link "[PERSON_NAME]" at bounding box center [68, 186] width 49 height 7
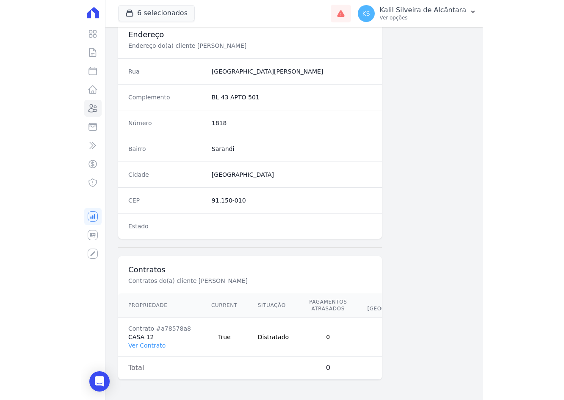
scroll to position [411, 0]
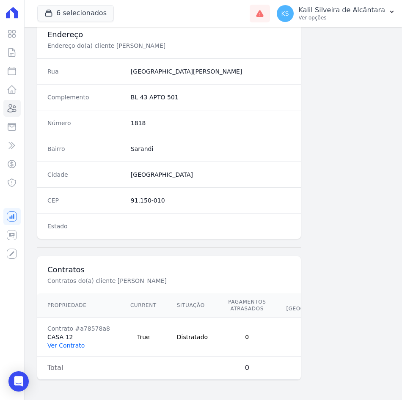
click at [70, 342] on link "Ver Contrato" at bounding box center [65, 345] width 37 height 7
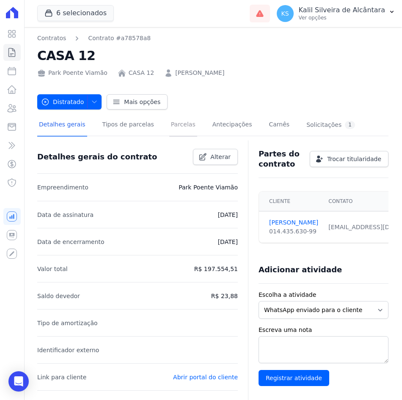
click at [175, 128] on link "Parcelas" at bounding box center [183, 125] width 28 height 22
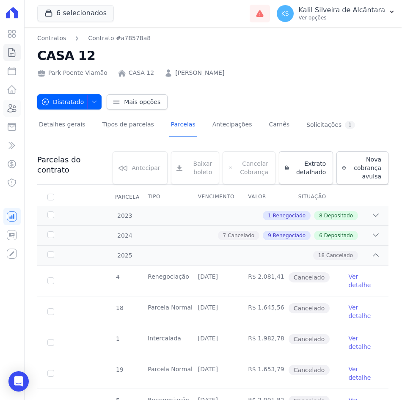
click at [14, 114] on link "Clientes" at bounding box center [11, 108] width 17 height 17
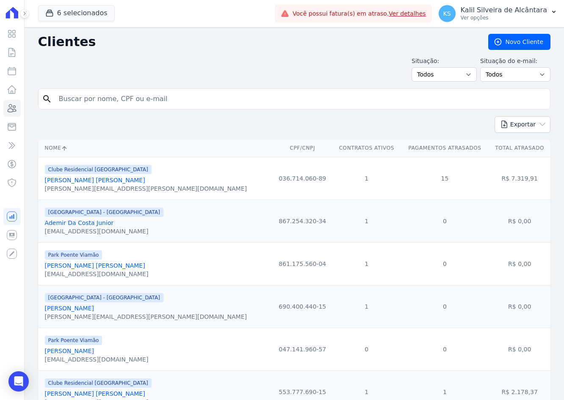
click at [113, 106] on input "search" at bounding box center [300, 99] width 493 height 17
type input "[PERSON_NAME]"
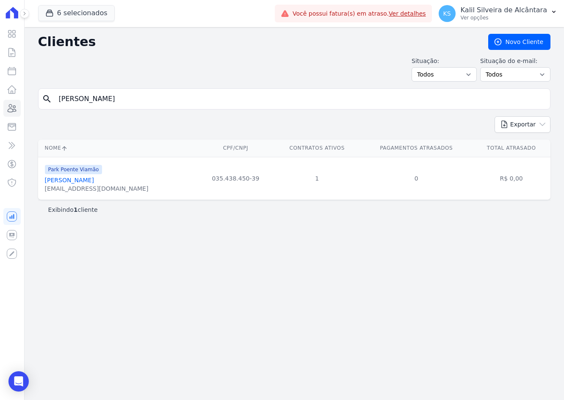
click at [86, 181] on link "[PERSON_NAME]" at bounding box center [69, 180] width 49 height 7
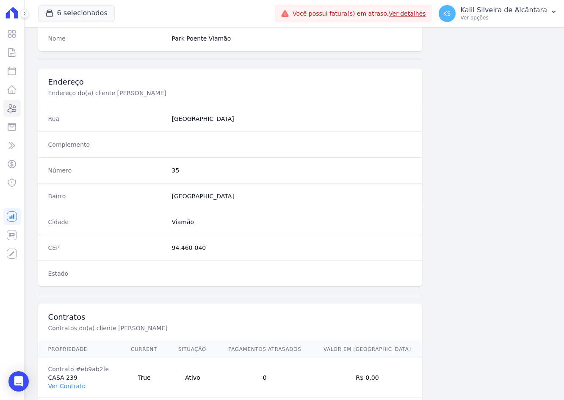
scroll to position [392, 0]
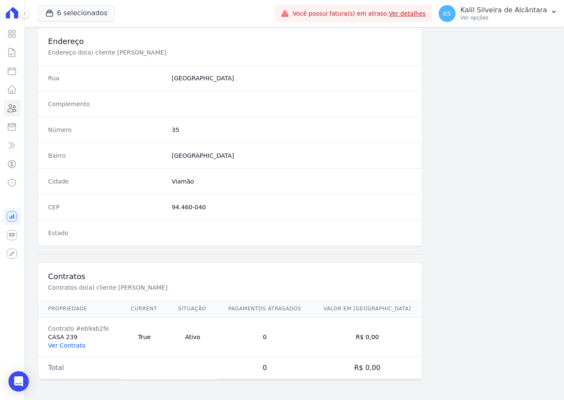
click at [71, 347] on link "Ver Contrato" at bounding box center [66, 345] width 37 height 7
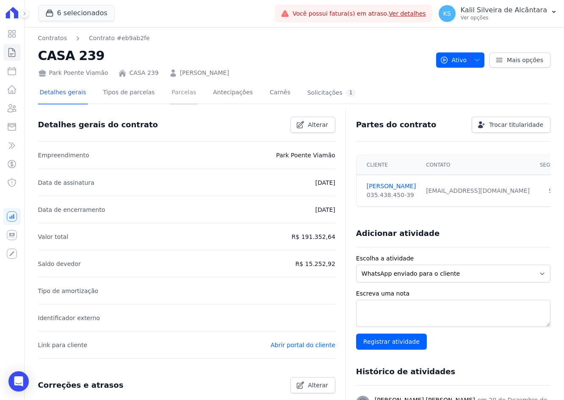
click at [170, 89] on link "Parcelas" at bounding box center [184, 93] width 28 height 22
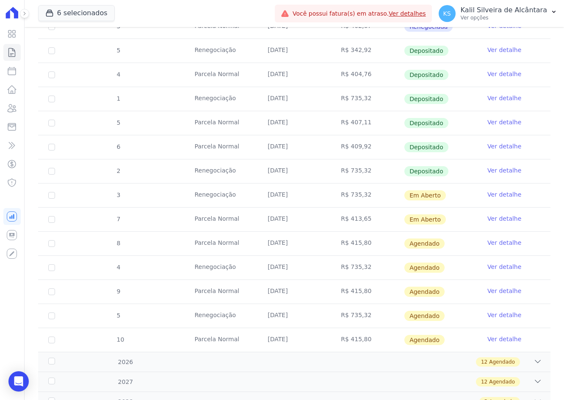
scroll to position [423, 0]
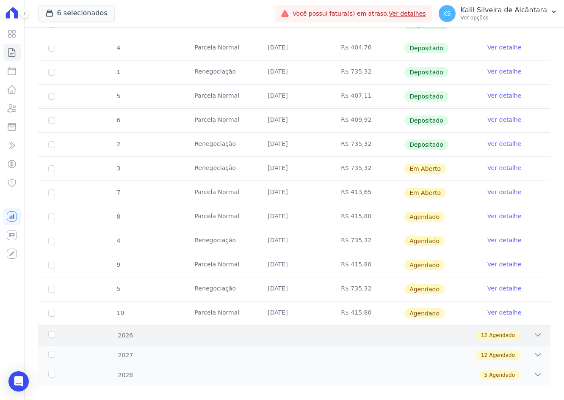
click at [141, 331] on div "12 Agendado" at bounding box center [319, 335] width 445 height 9
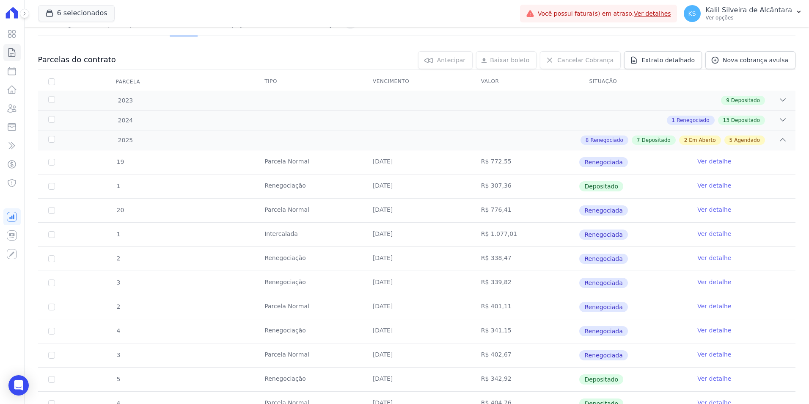
scroll to position [0, 0]
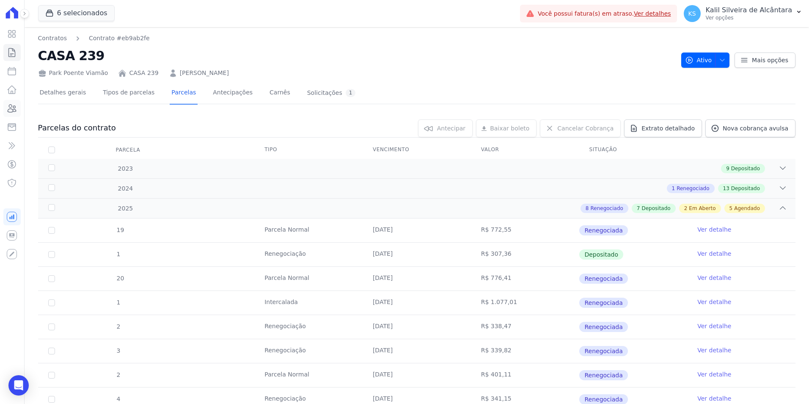
click at [20, 110] on link "Clientes" at bounding box center [11, 108] width 17 height 17
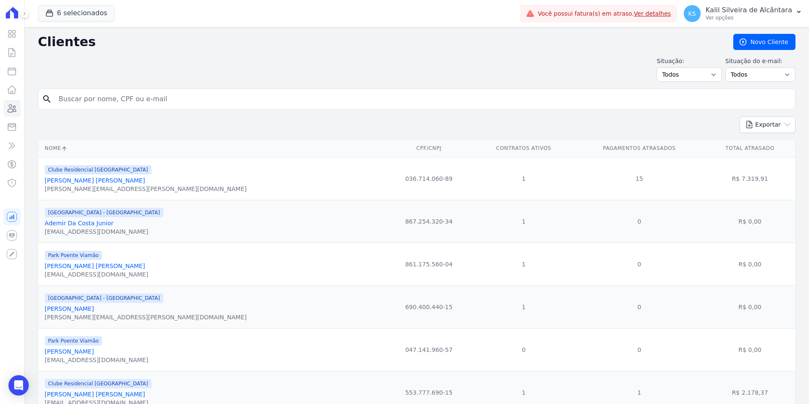
click at [125, 96] on input "search" at bounding box center [423, 99] width 738 height 17
type input "[PERSON_NAME]"
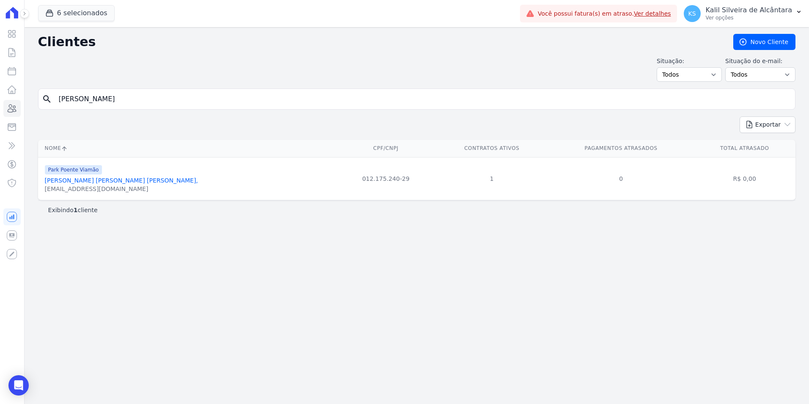
click at [96, 181] on link "[PERSON_NAME] [PERSON_NAME] [PERSON_NAME]," at bounding box center [121, 180] width 153 height 7
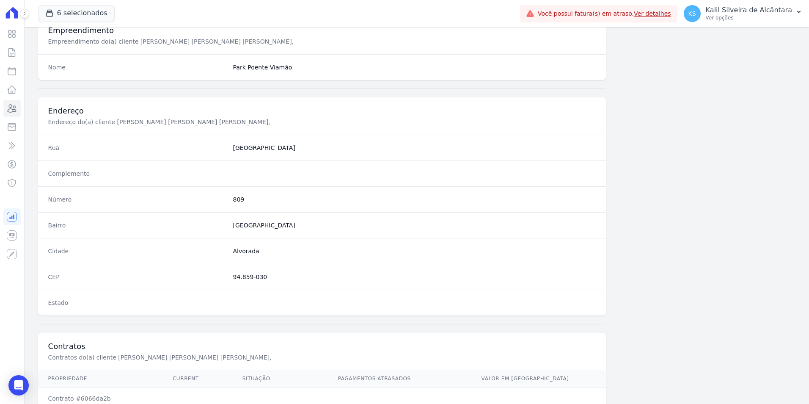
scroll to position [388, 0]
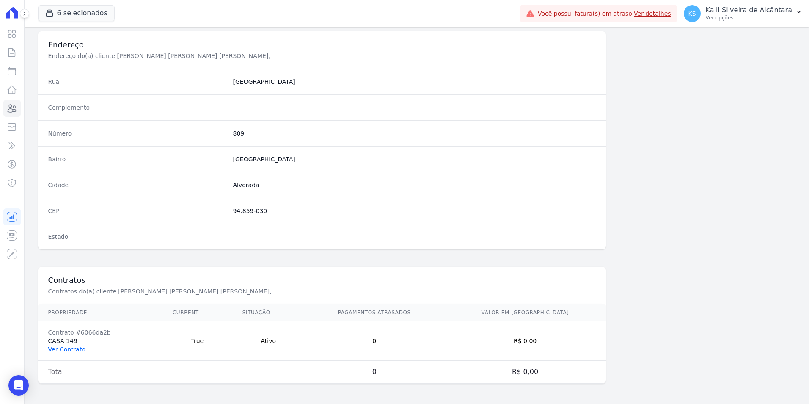
click at [70, 348] on link "Ver Contrato" at bounding box center [66, 349] width 37 height 7
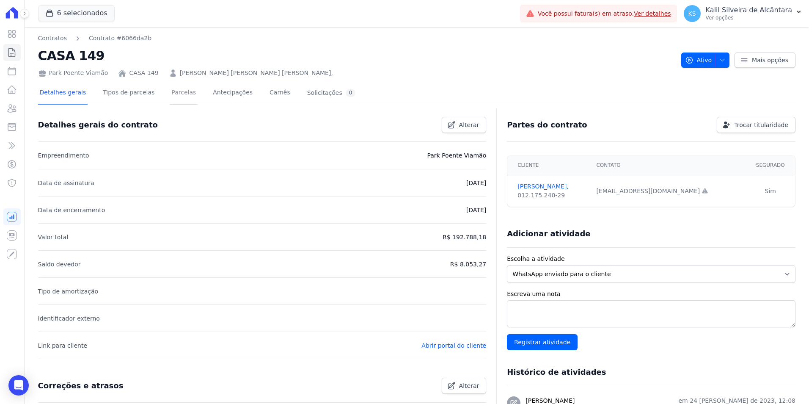
click at [179, 95] on link "Parcelas" at bounding box center [184, 93] width 28 height 22
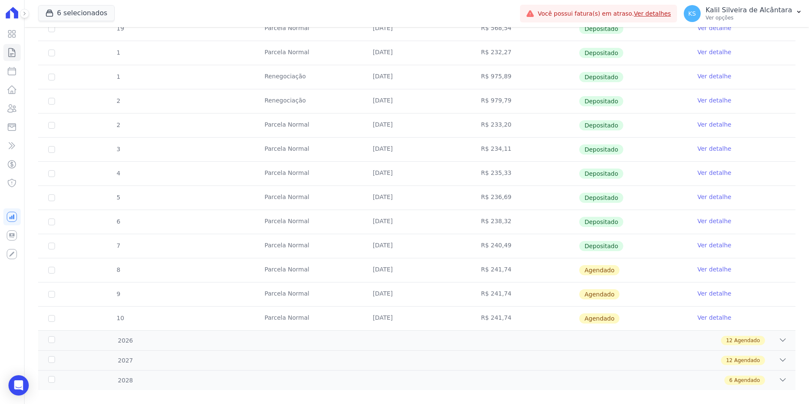
scroll to position [254, 0]
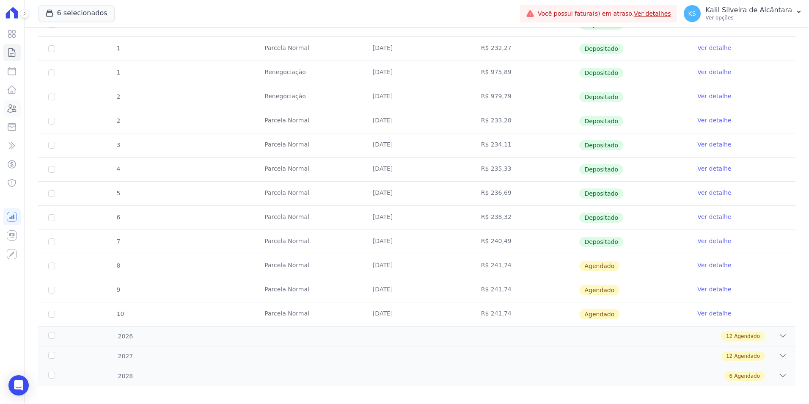
click at [11, 107] on icon at bounding box center [12, 109] width 8 height 8
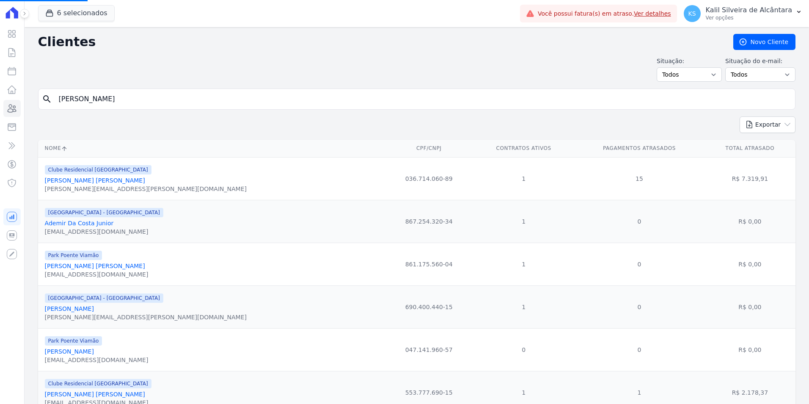
drag, startPoint x: 80, startPoint y: 101, endPoint x: 25, endPoint y: 108, distance: 55.6
click at [112, 100] on input "search" at bounding box center [423, 99] width 738 height 17
type input "karine"
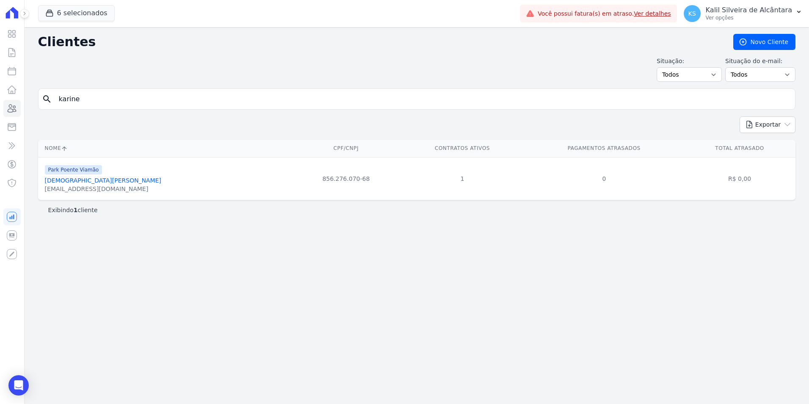
click at [106, 182] on link "[DEMOGRAPHIC_DATA][PERSON_NAME]" at bounding box center [103, 180] width 116 height 7
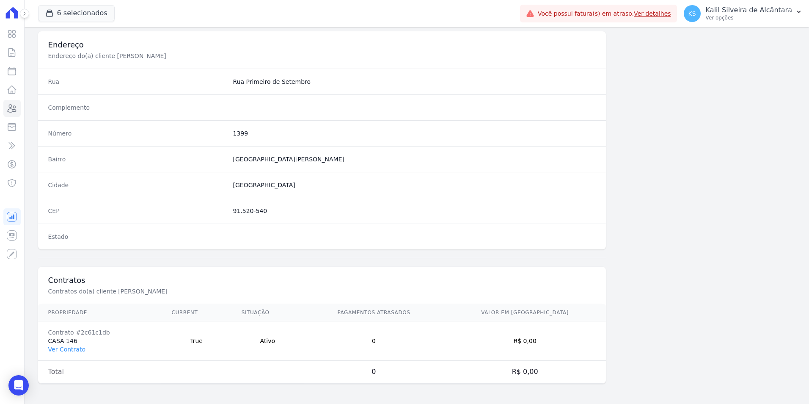
scroll to position [177, 0]
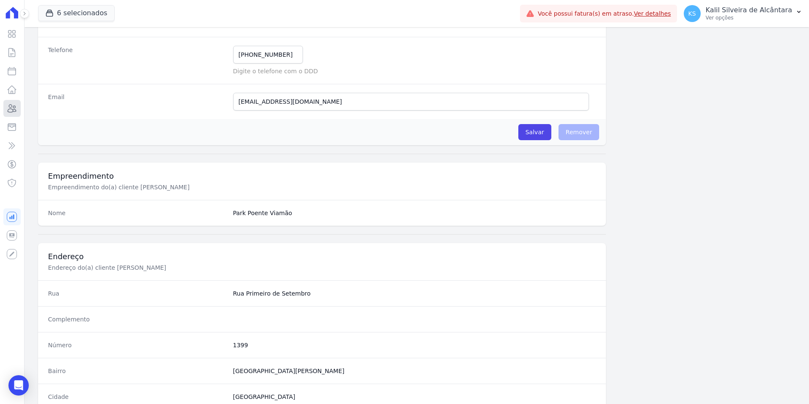
click at [14, 108] on icon at bounding box center [12, 108] width 10 height 10
